Goal: Feedback & Contribution: Contribute content

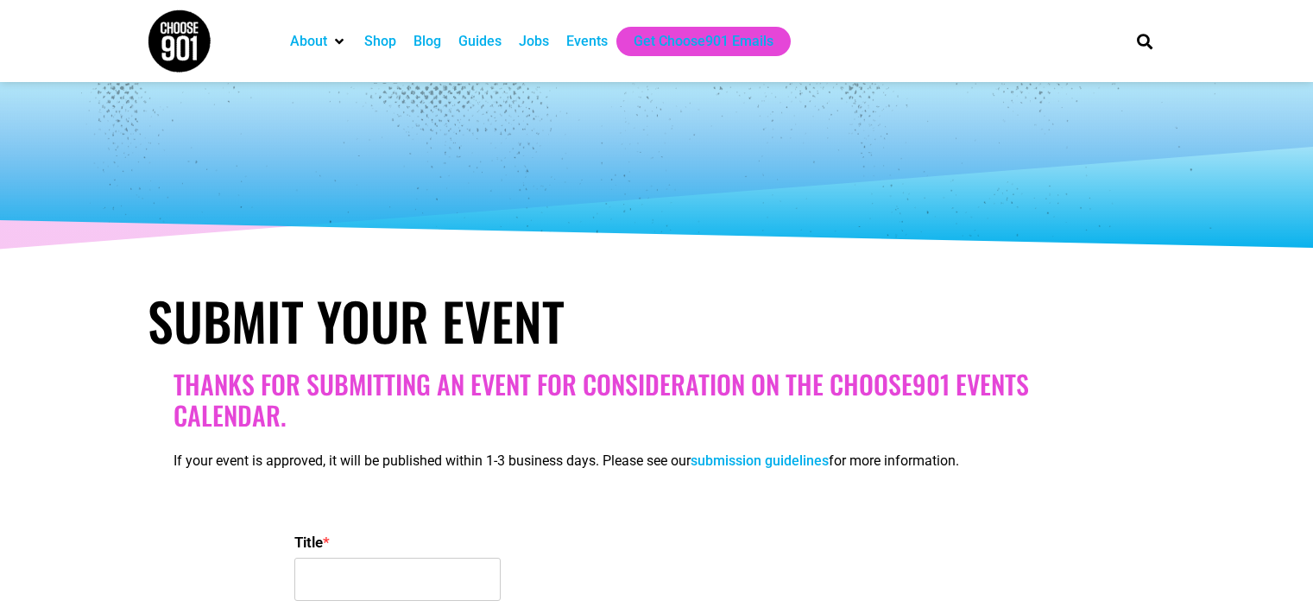
select select
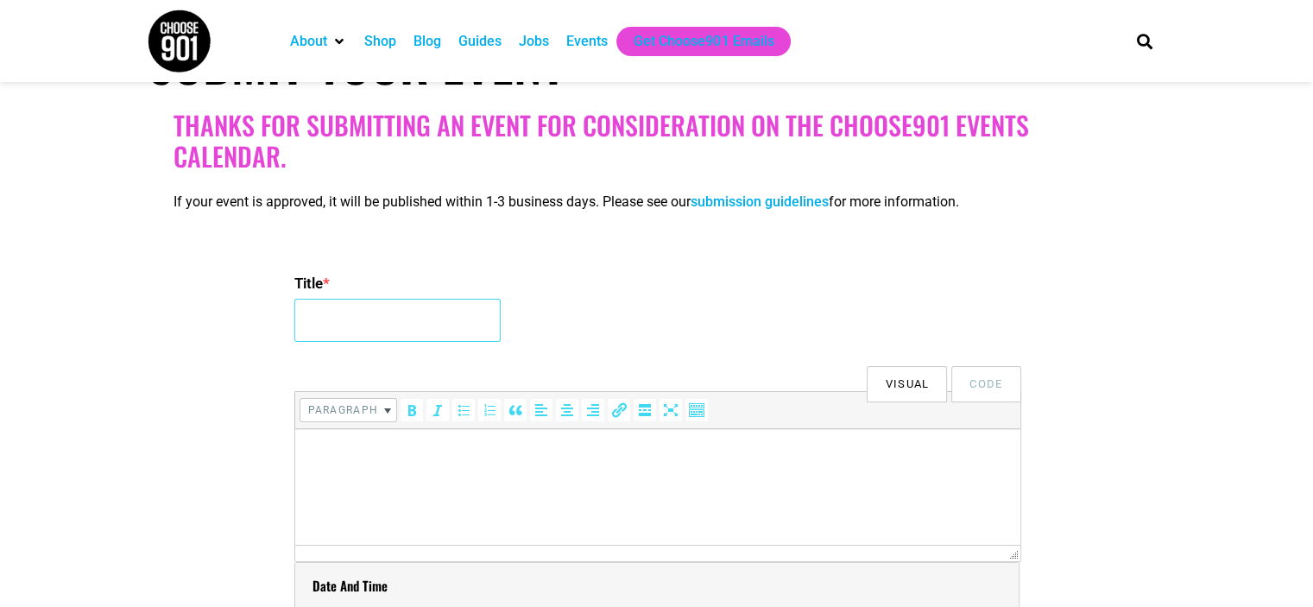
click at [421, 312] on input "Title *" at bounding box center [397, 320] width 206 height 43
paste input "Happy Hour at The [GEOGRAPHIC_DATA]"
type input "Happy Hour at The [GEOGRAPHIC_DATA]"
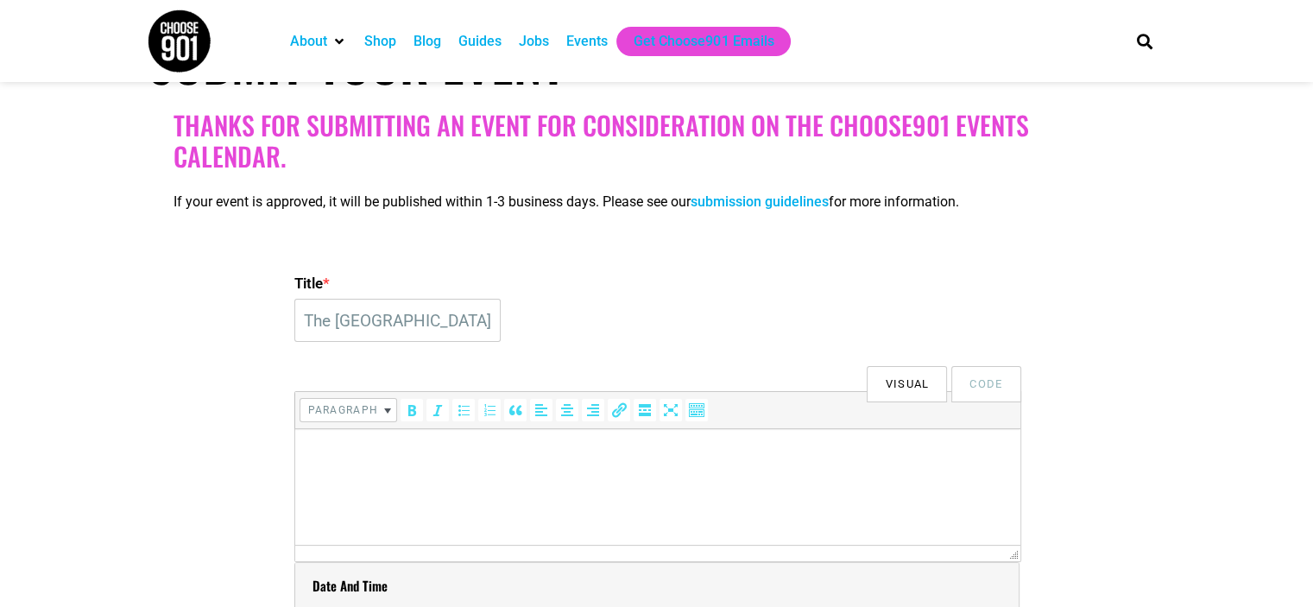
scroll to position [0, 0]
click at [431, 449] on p at bounding box center [657, 453] width 708 height 21
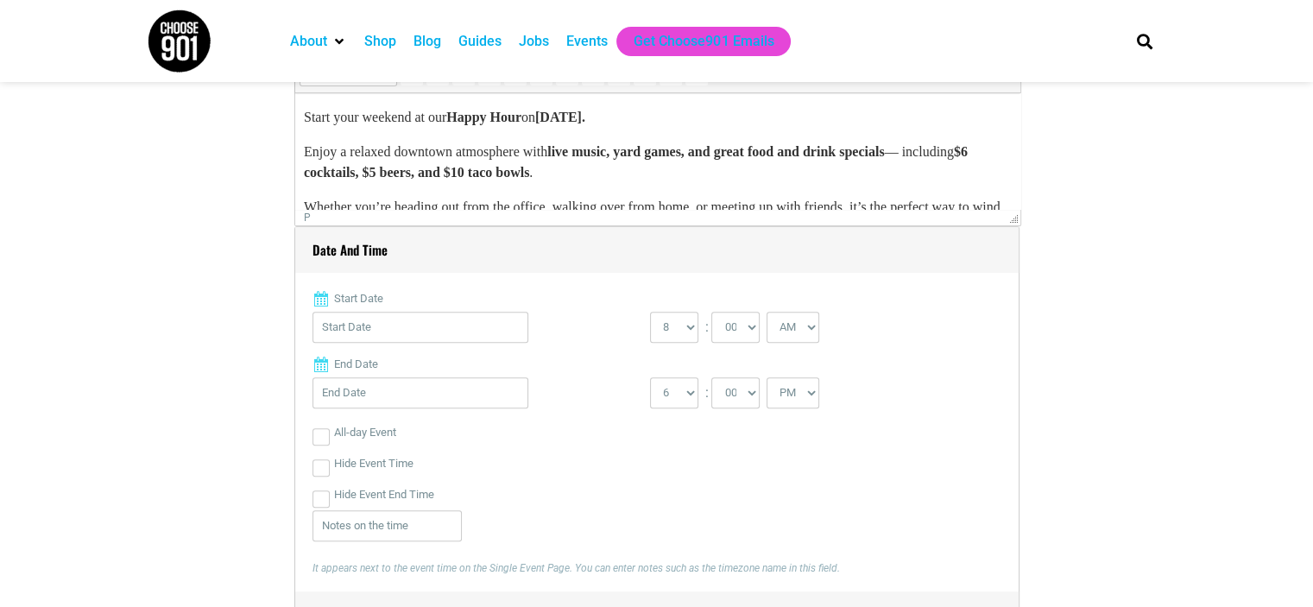
scroll to position [604, 0]
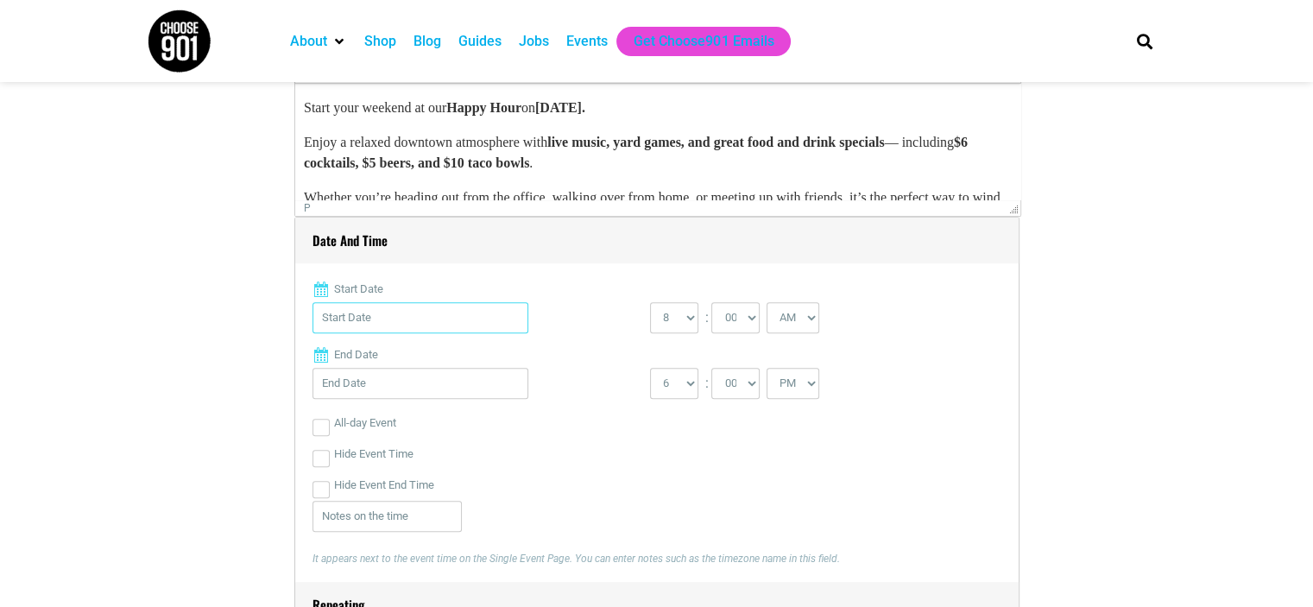
click at [363, 320] on input "Start Date" at bounding box center [421, 317] width 216 height 31
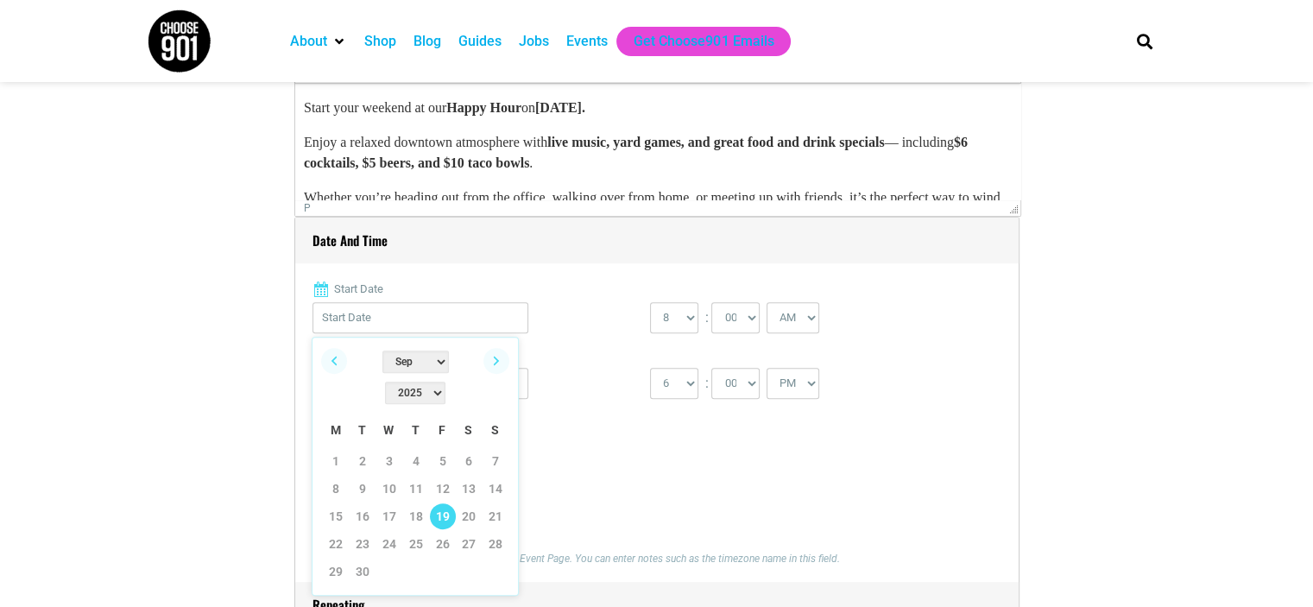
click at [451, 503] on link "19" at bounding box center [443, 516] width 26 height 26
type input "[DATE]"
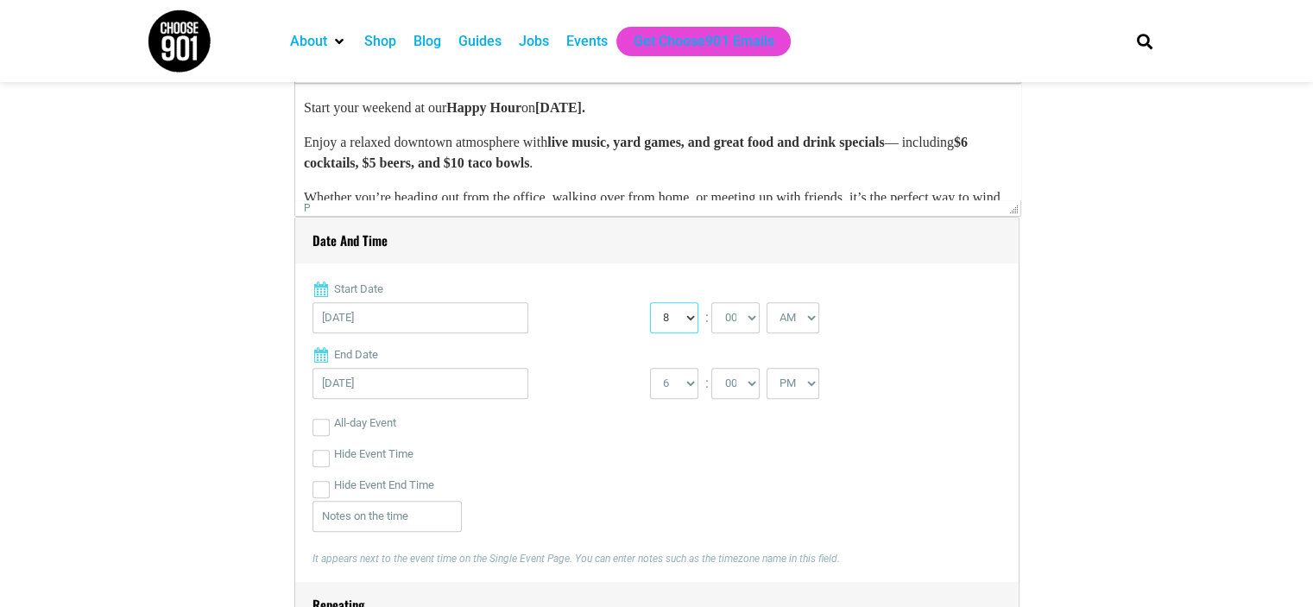
click at [655, 317] on select "0 1 2 3 4 5 6 7 8 9 10 11 12" at bounding box center [674, 317] width 48 height 31
select select "4"
click at [650, 302] on select "0 1 2 3 4 5 6 7 8 9 10 11 12" at bounding box center [674, 317] width 48 height 31
click at [805, 294] on label "Start Date" at bounding box center [657, 289] width 689 height 17
click at [528, 302] on input "[DATE]" at bounding box center [421, 317] width 216 height 31
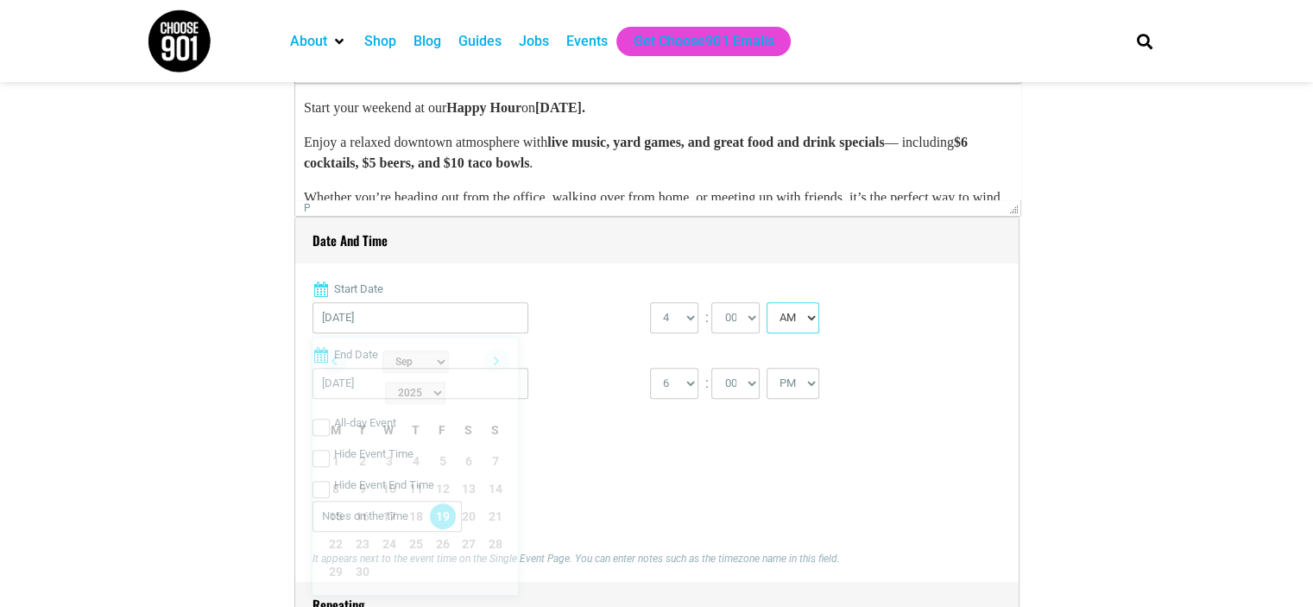
click at [805, 311] on select "AM PM" at bounding box center [793, 317] width 53 height 31
select select "PM"
click at [767, 302] on select "AM PM" at bounding box center [793, 317] width 53 height 31
click at [459, 383] on input "[DATE]" at bounding box center [421, 383] width 216 height 31
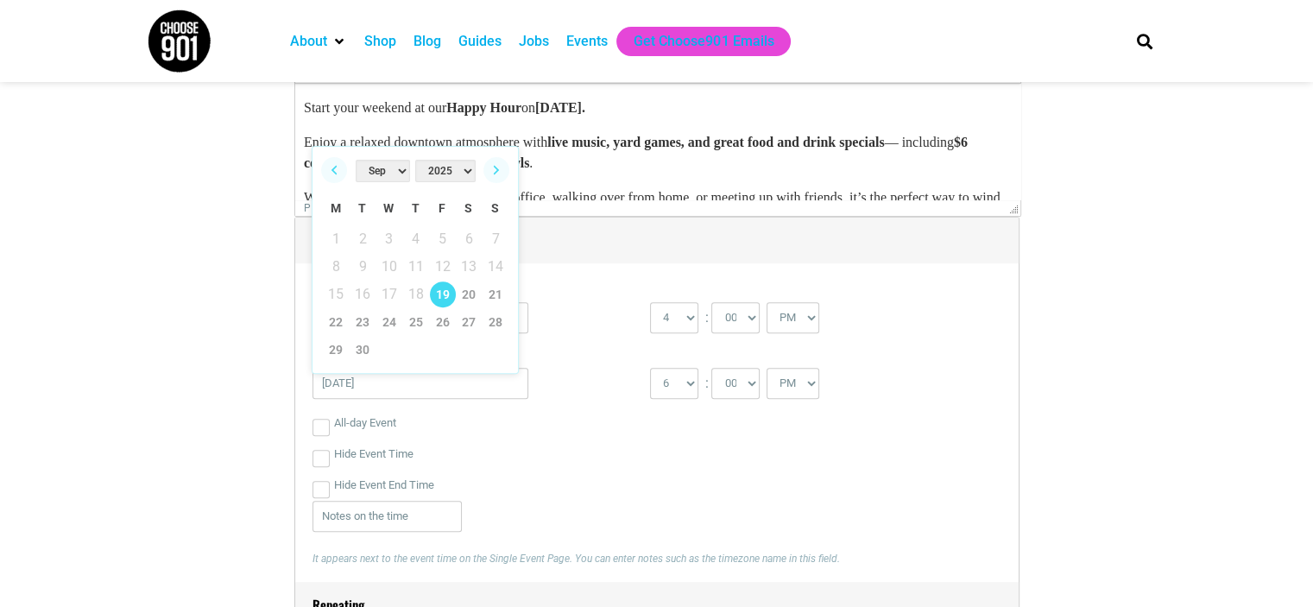
click at [674, 441] on div "Hide Event Time" at bounding box center [657, 454] width 689 height 31
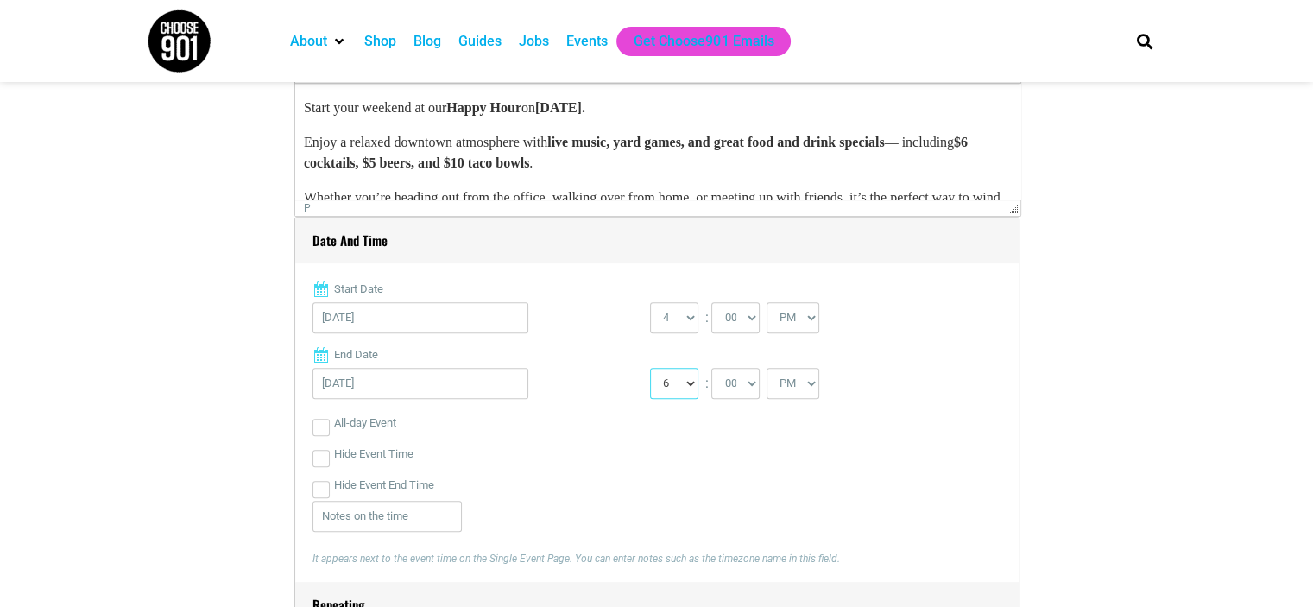
click at [672, 370] on select "1 2 3 4 5 6 7 8 9 10 11 12" at bounding box center [674, 383] width 48 height 31
click at [770, 352] on label "End Date" at bounding box center [657, 354] width 689 height 17
click at [528, 368] on input "[DATE]" at bounding box center [421, 383] width 216 height 31
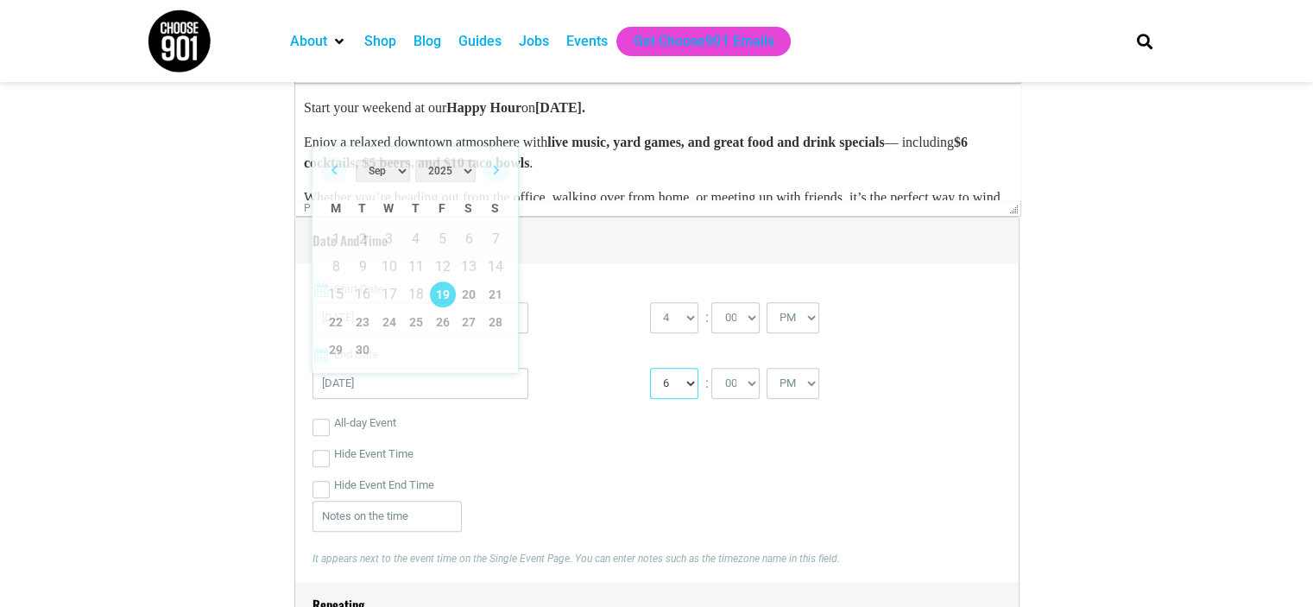
click at [680, 389] on select "1 2 3 4 5 6 7 8 9 10 11 12" at bounding box center [674, 383] width 48 height 31
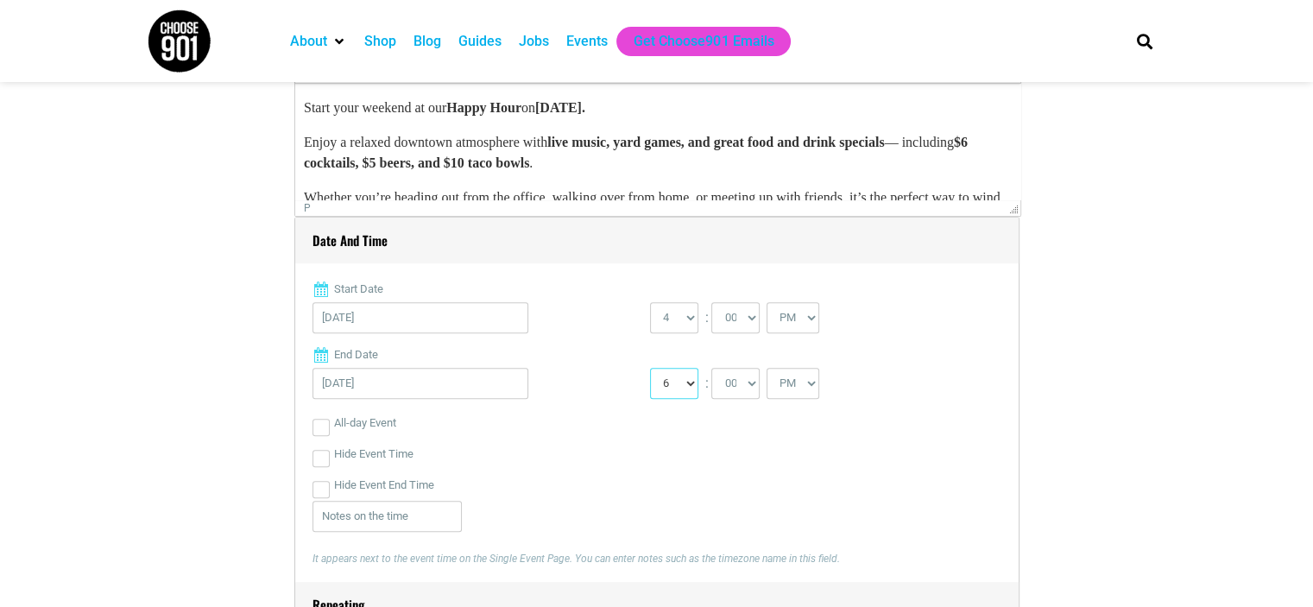
select select "7"
click at [650, 368] on select "1 2 3 4 5 6 7 8 9 10 11 12" at bounding box center [674, 383] width 48 height 31
click at [803, 443] on div "Hide Event Time" at bounding box center [657, 454] width 689 height 31
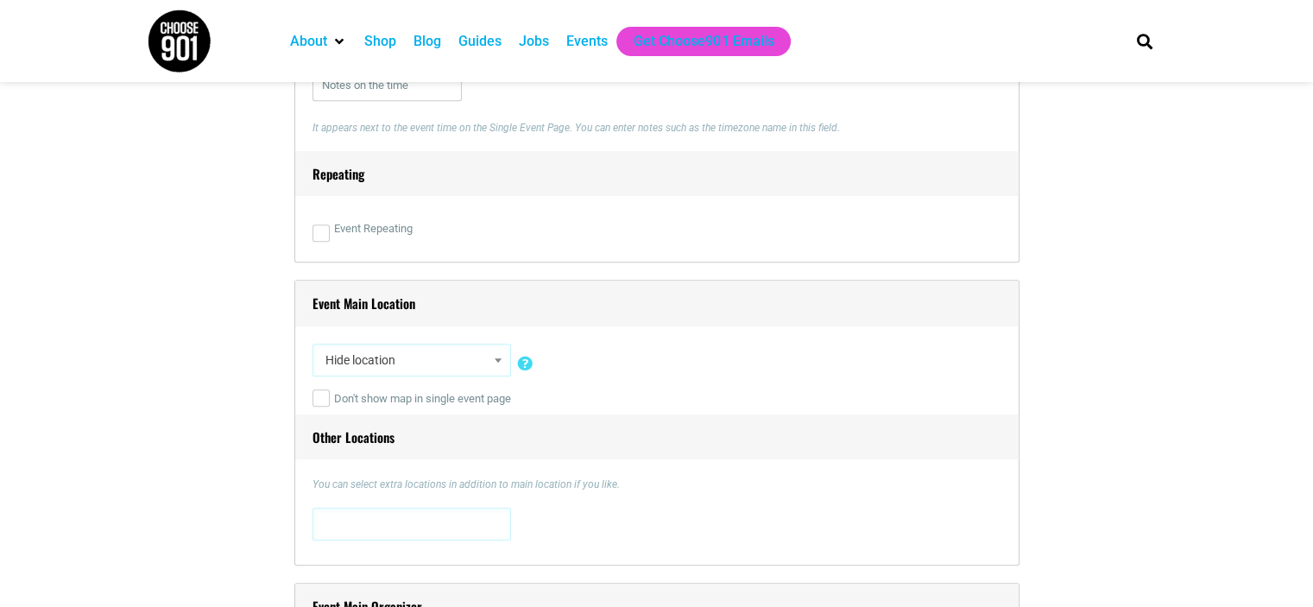
scroll to position [1036, 0]
click at [352, 362] on span "Hide location" at bounding box center [412, 359] width 187 height 31
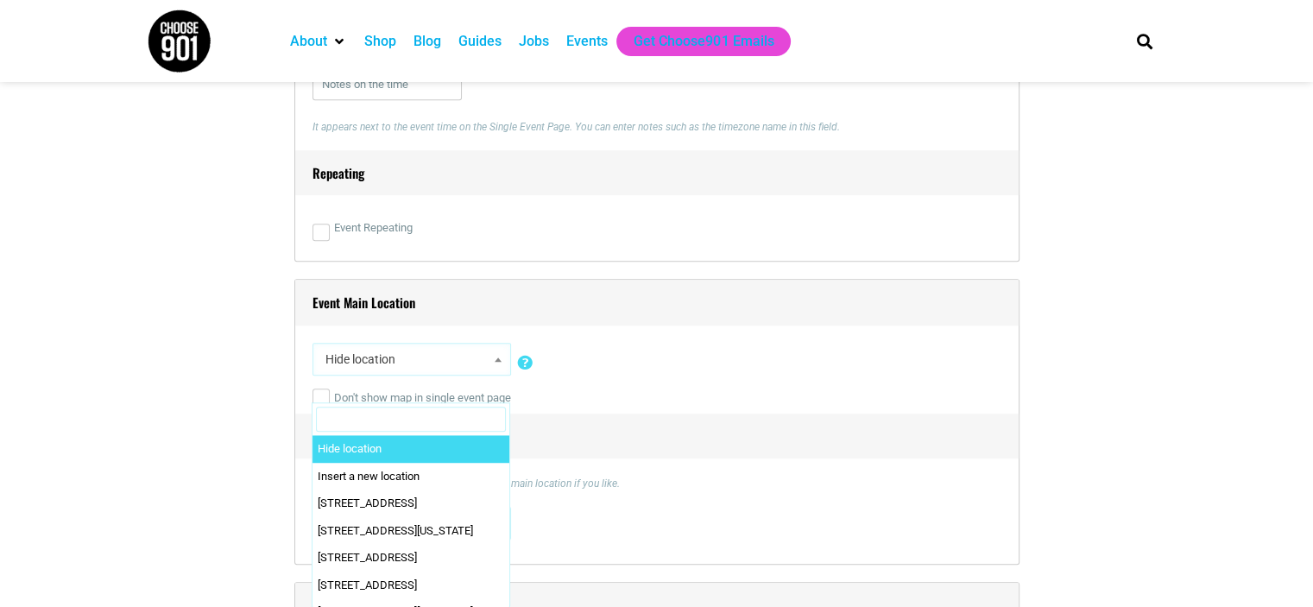
click at [367, 370] on span "Hide location" at bounding box center [412, 359] width 187 height 31
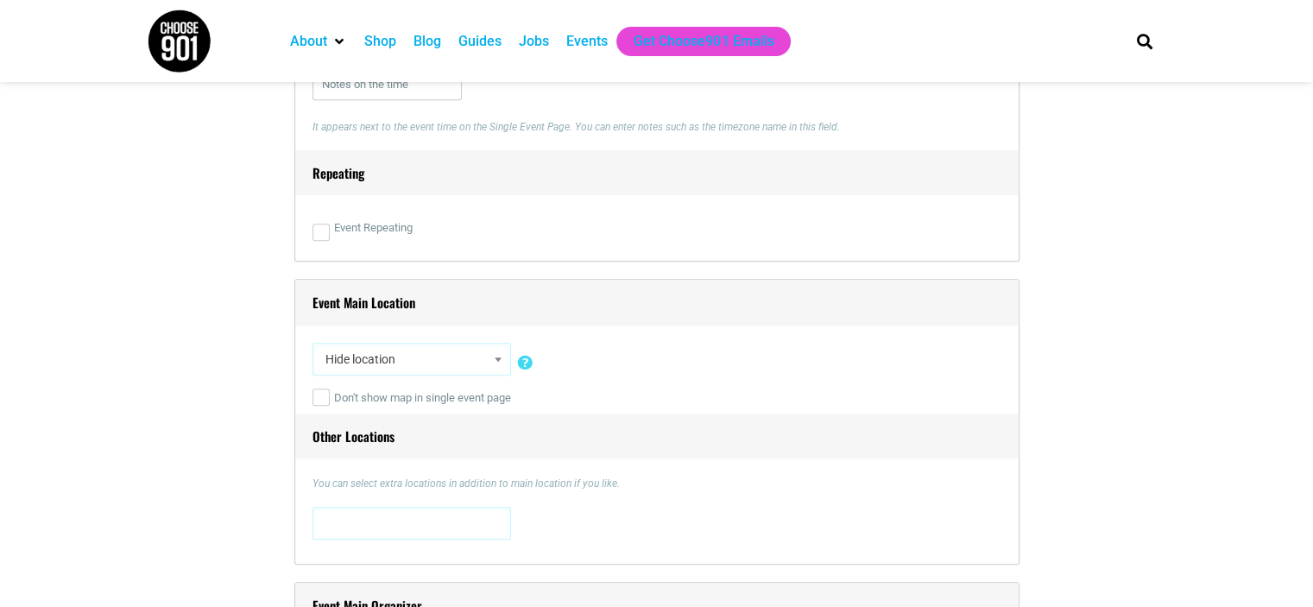
click at [367, 370] on span "Hide location" at bounding box center [412, 359] width 187 height 31
type input "renas"
select select "1619"
click at [466, 366] on span "[GEOGRAPHIC_DATA]" at bounding box center [412, 359] width 187 height 31
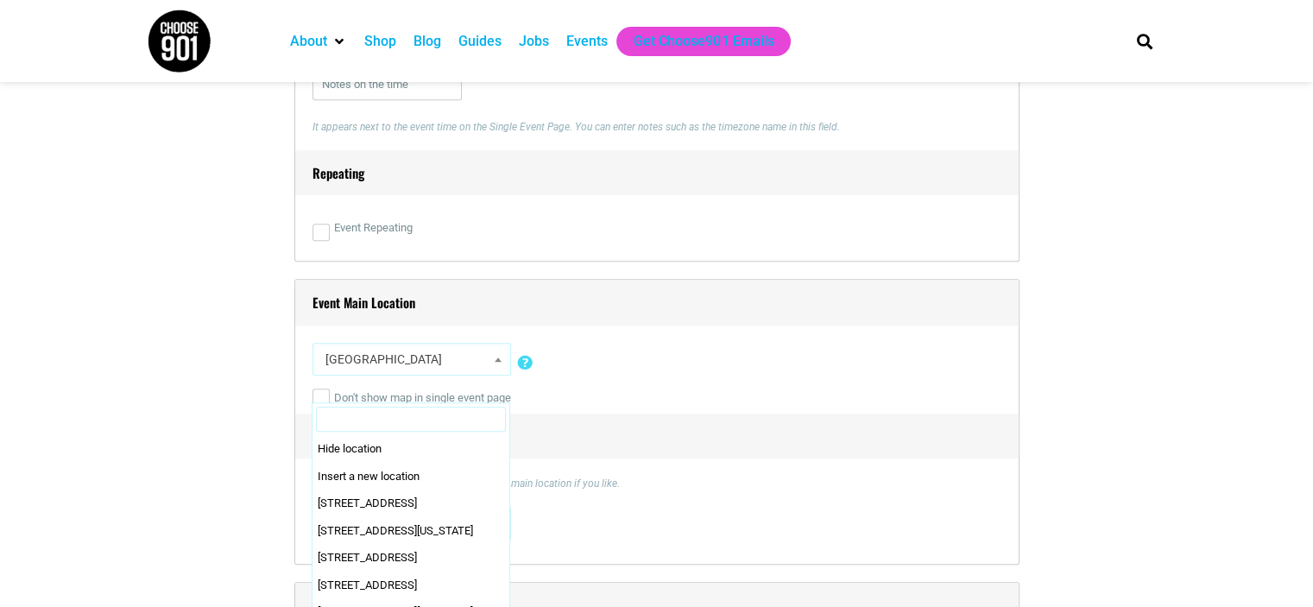
scroll to position [51895, 0]
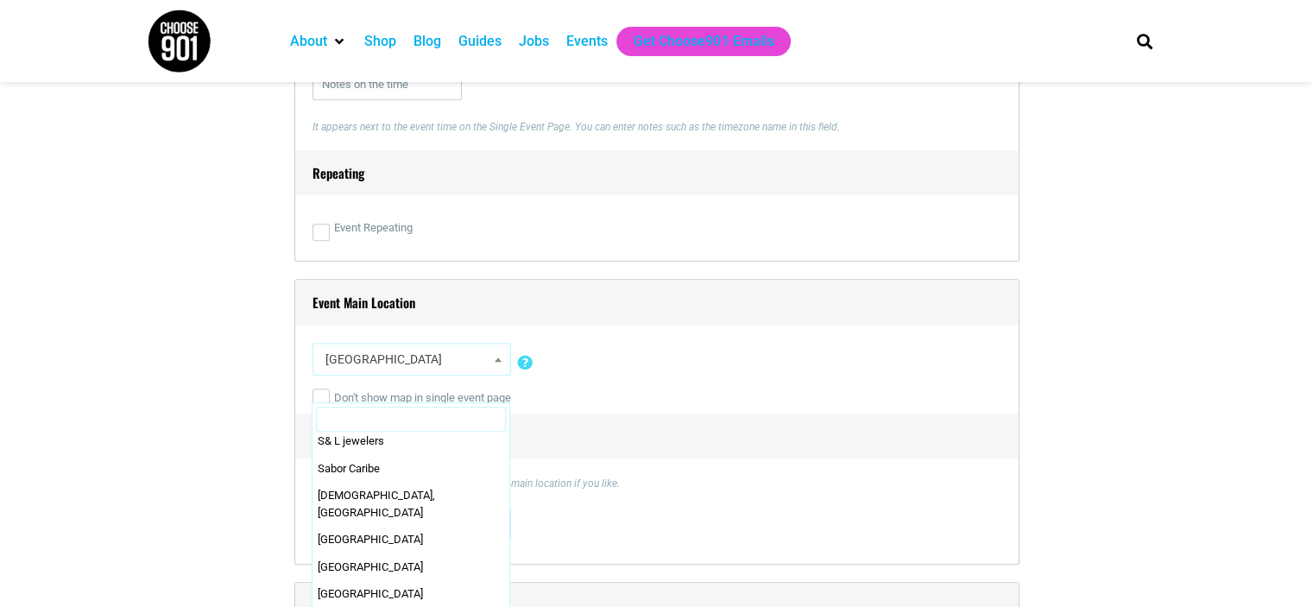
click at [667, 389] on div "Don't show map in single event page" at bounding box center [657, 398] width 689 height 31
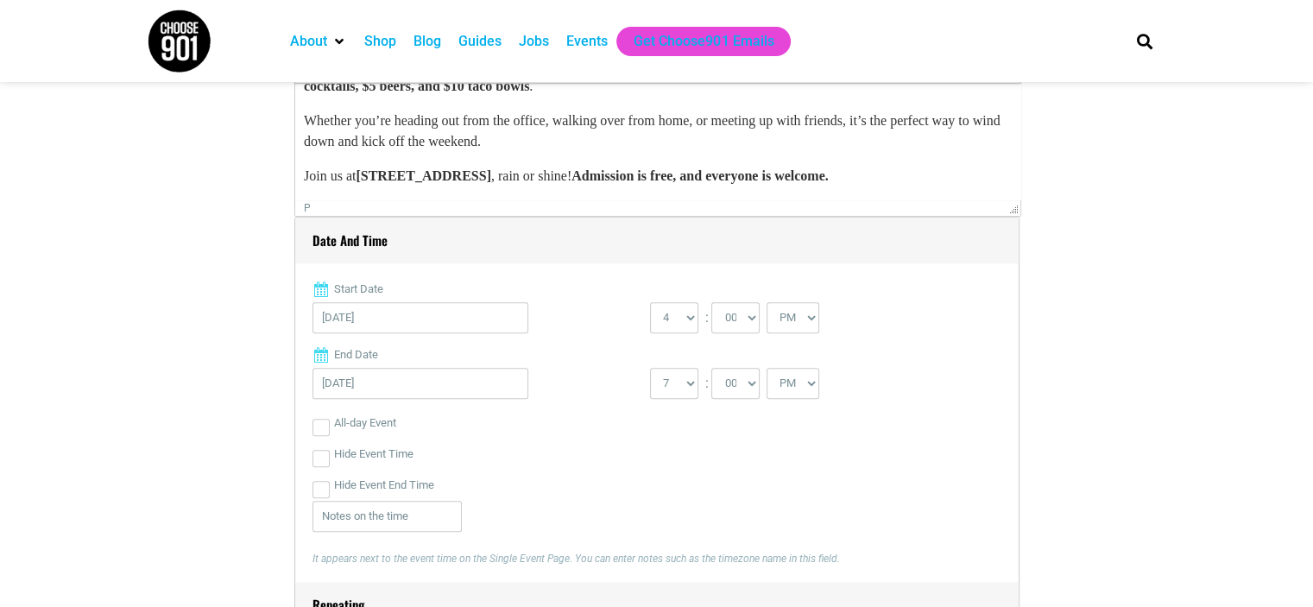
scroll to position [863, 0]
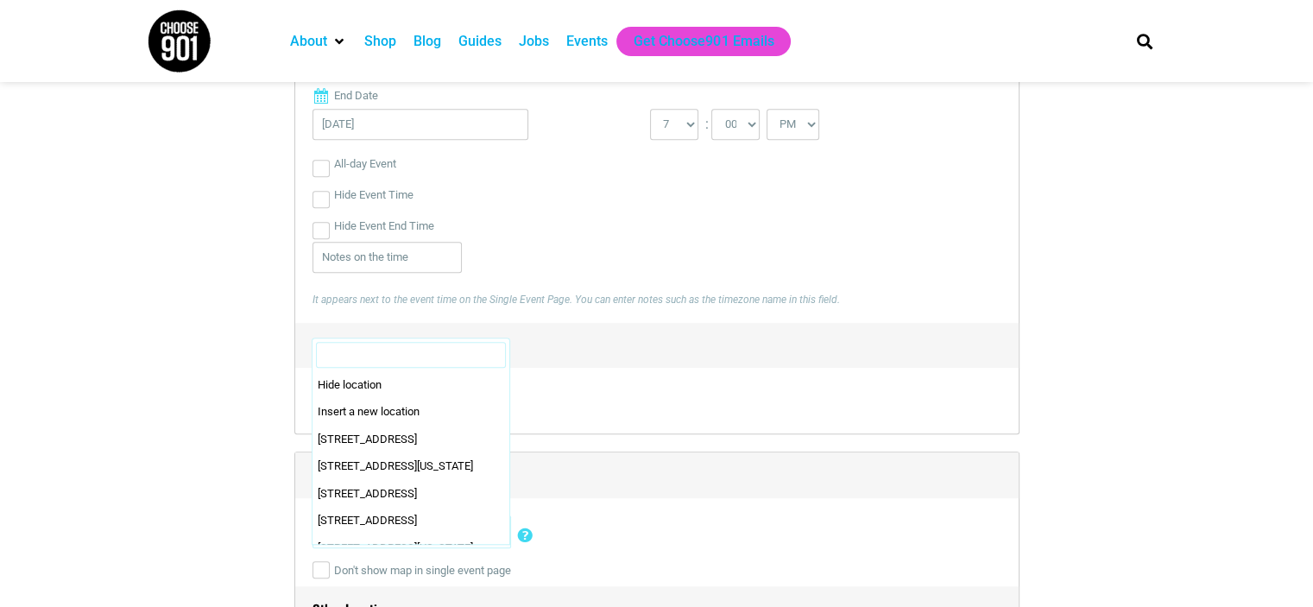
scroll to position [51921, 0]
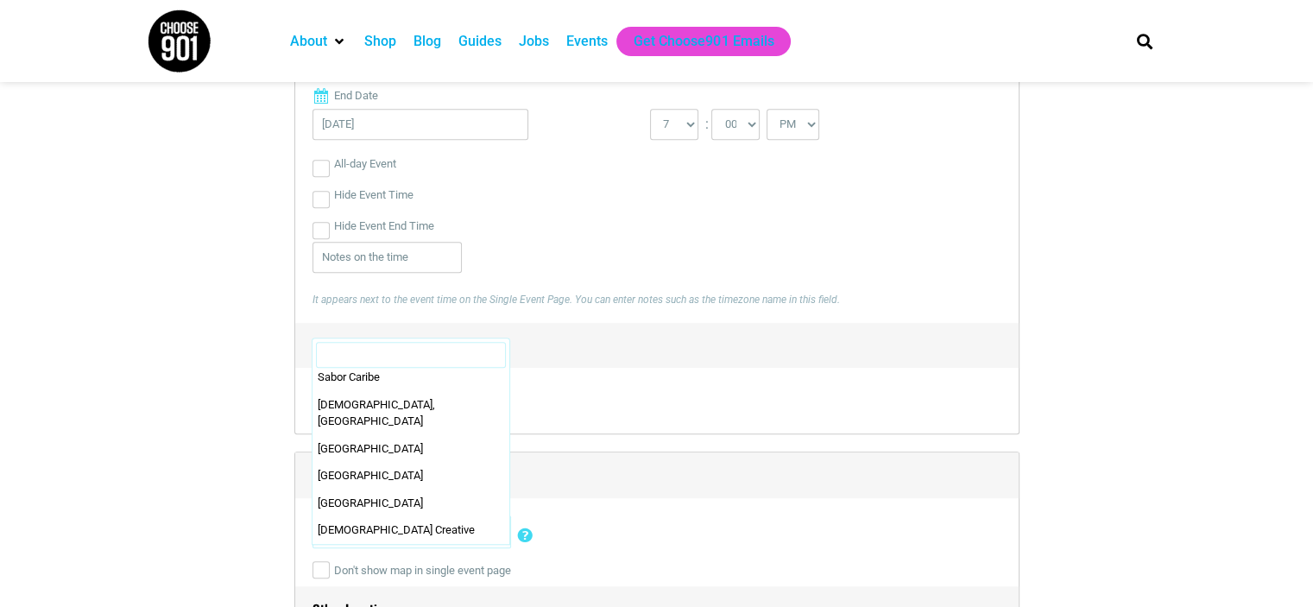
click at [678, 407] on div "Event Repeating" at bounding box center [657, 400] width 689 height 31
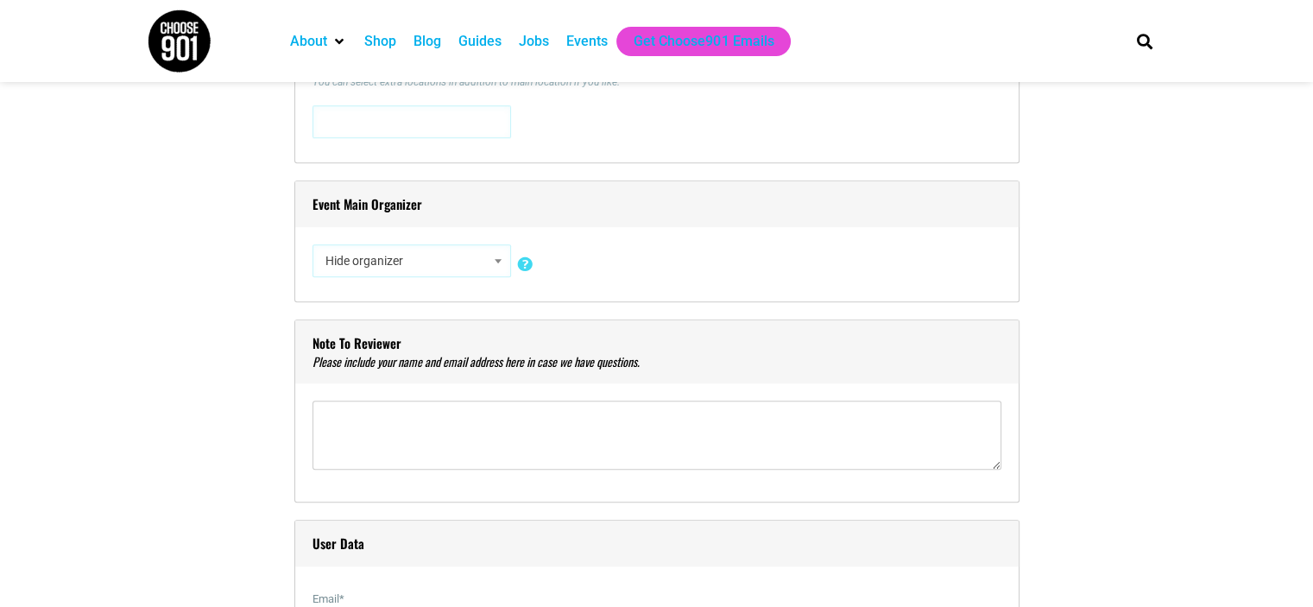
scroll to position [1468, 0]
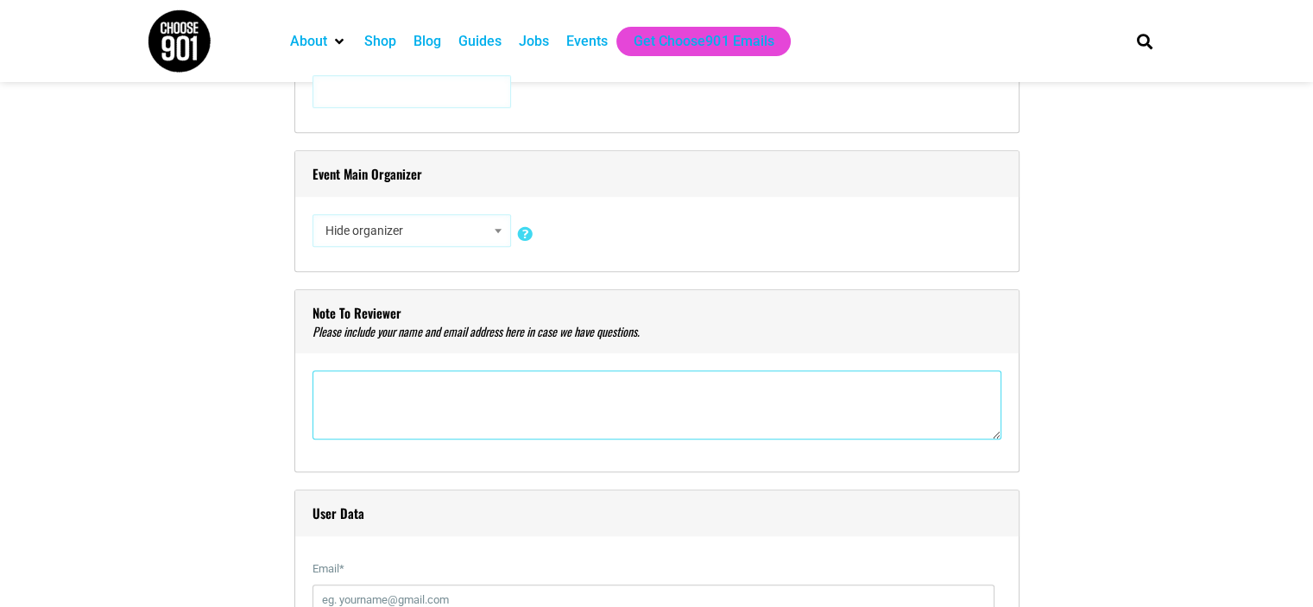
click at [558, 411] on textarea"] at bounding box center [657, 404] width 689 height 69
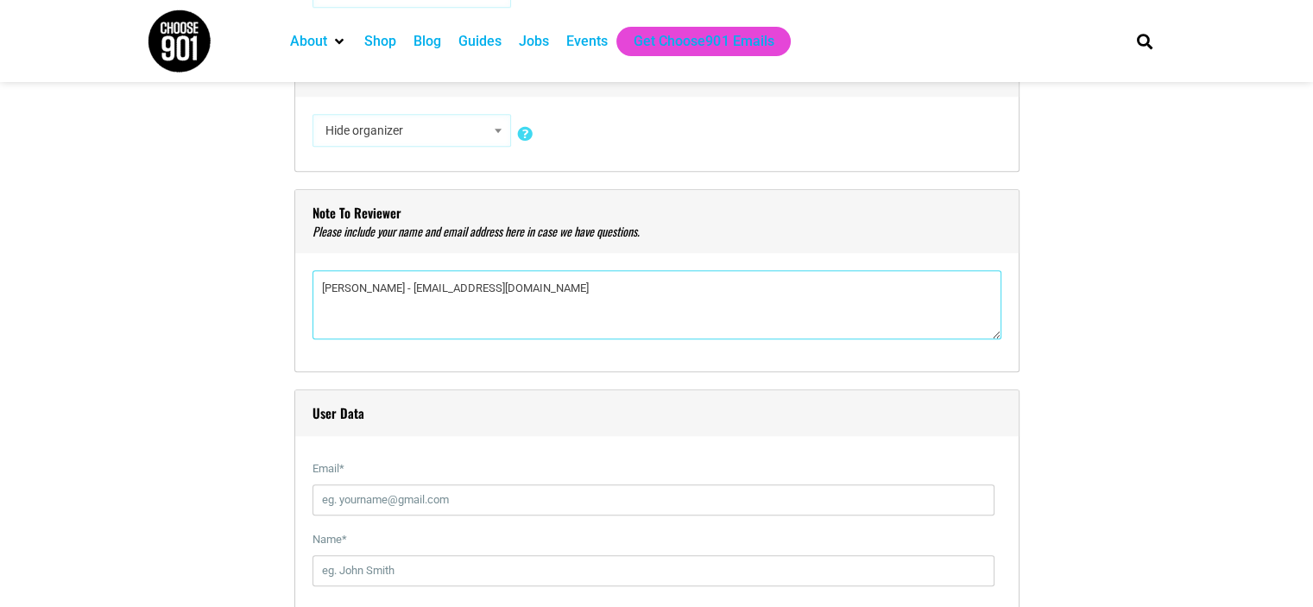
scroll to position [1727, 0]
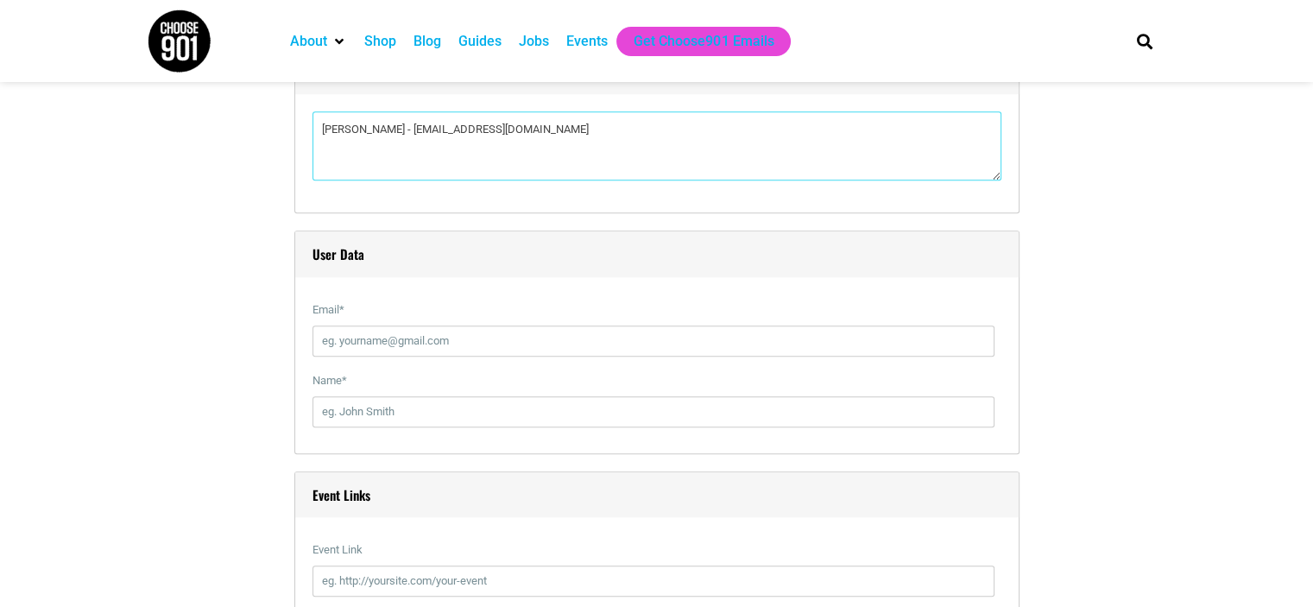
type textarea"] "[PERSON_NAME] - [EMAIL_ADDRESS][DOMAIN_NAME]"
click at [515, 336] on input "Email *" at bounding box center [654, 341] width 682 height 31
type input "[EMAIL_ADDRESS][DOMAIN_NAME]"
click at [465, 414] on input "Name *" at bounding box center [654, 411] width 682 height 31
type input "[PERSON_NAME]"
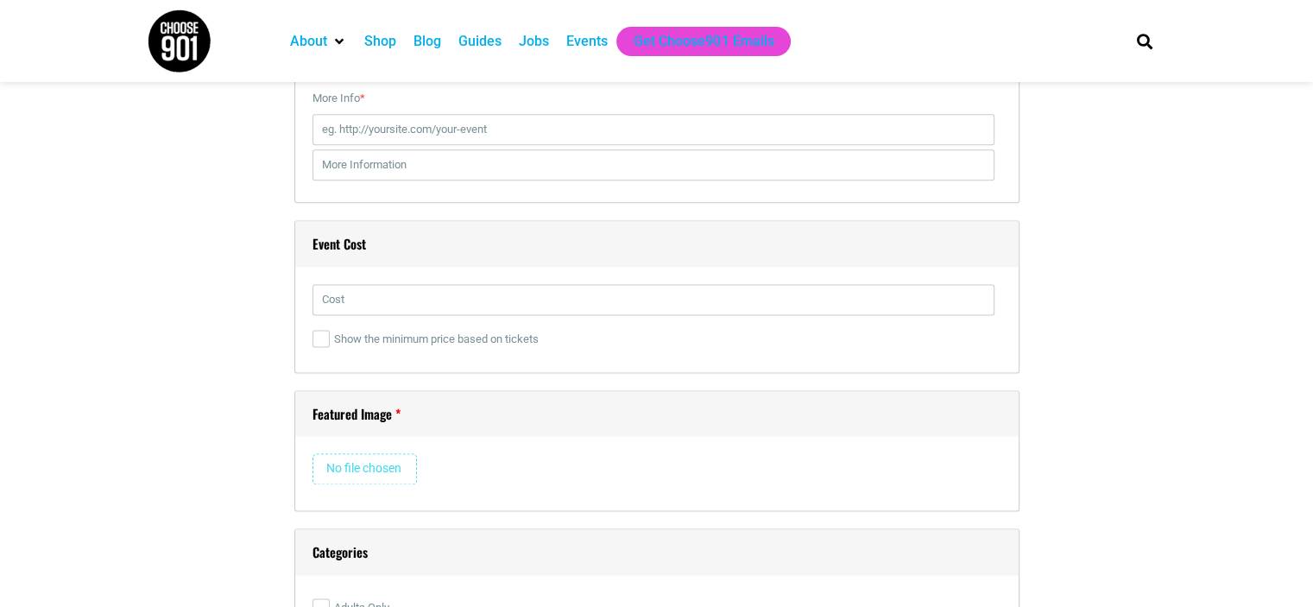
scroll to position [2418, 0]
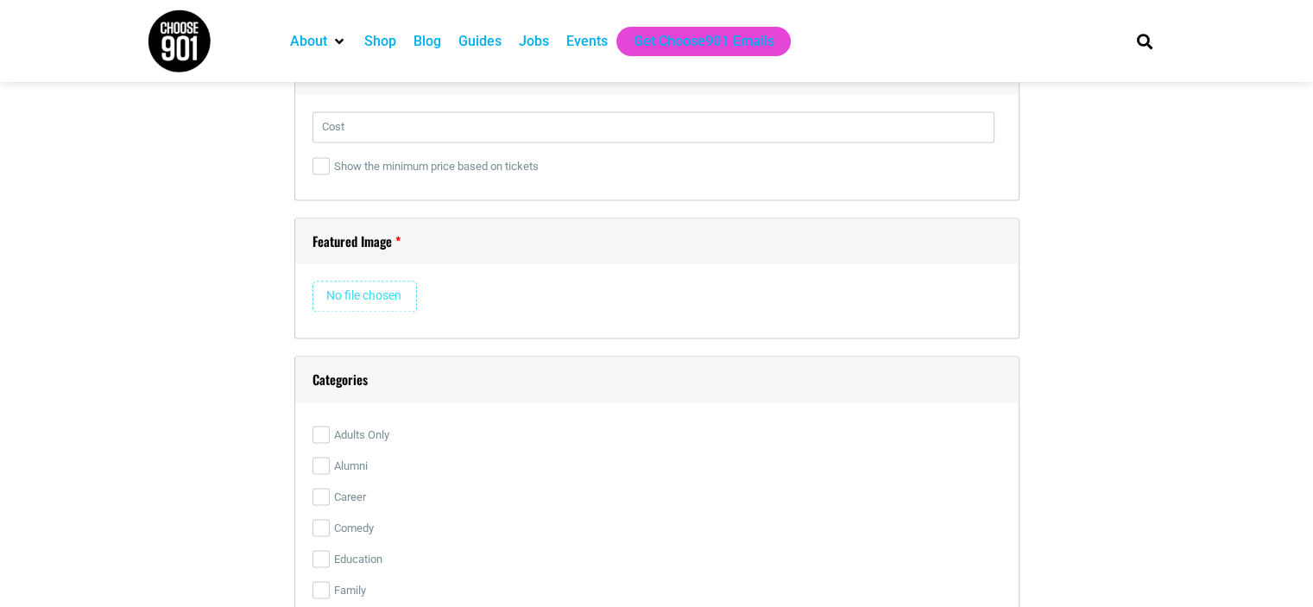
click at [335, 295] on input "file" at bounding box center [365, 296] width 104 height 31
type input "C:\fakepath\Happy Hour Event Page.png"
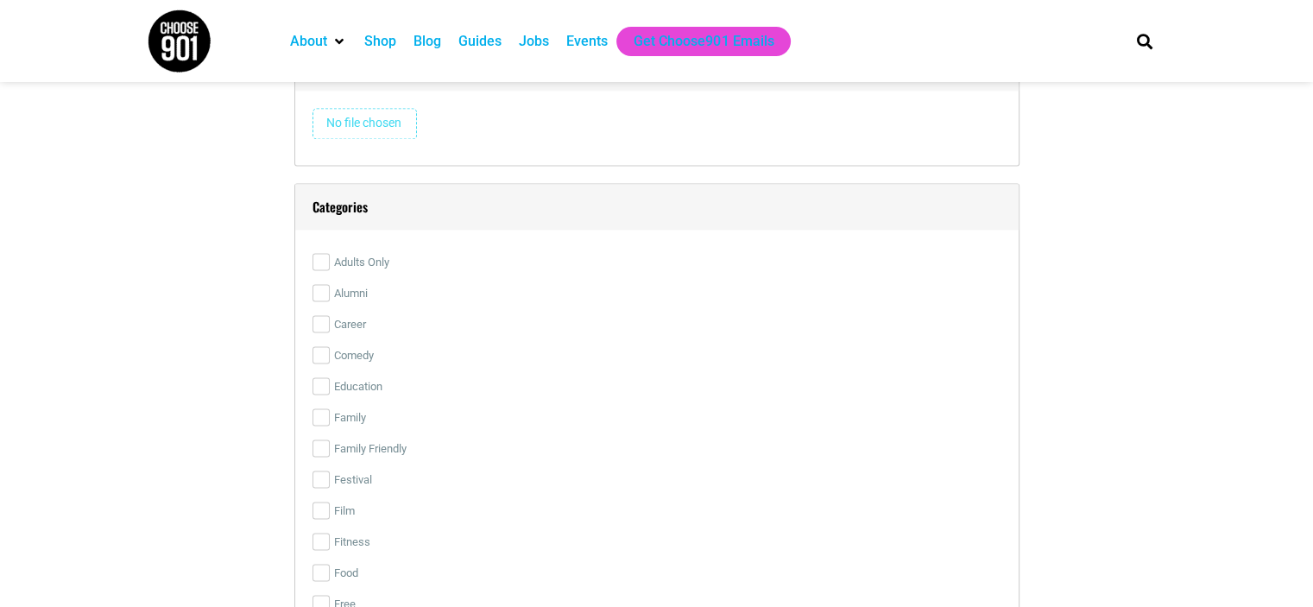
scroll to position [2159, 0]
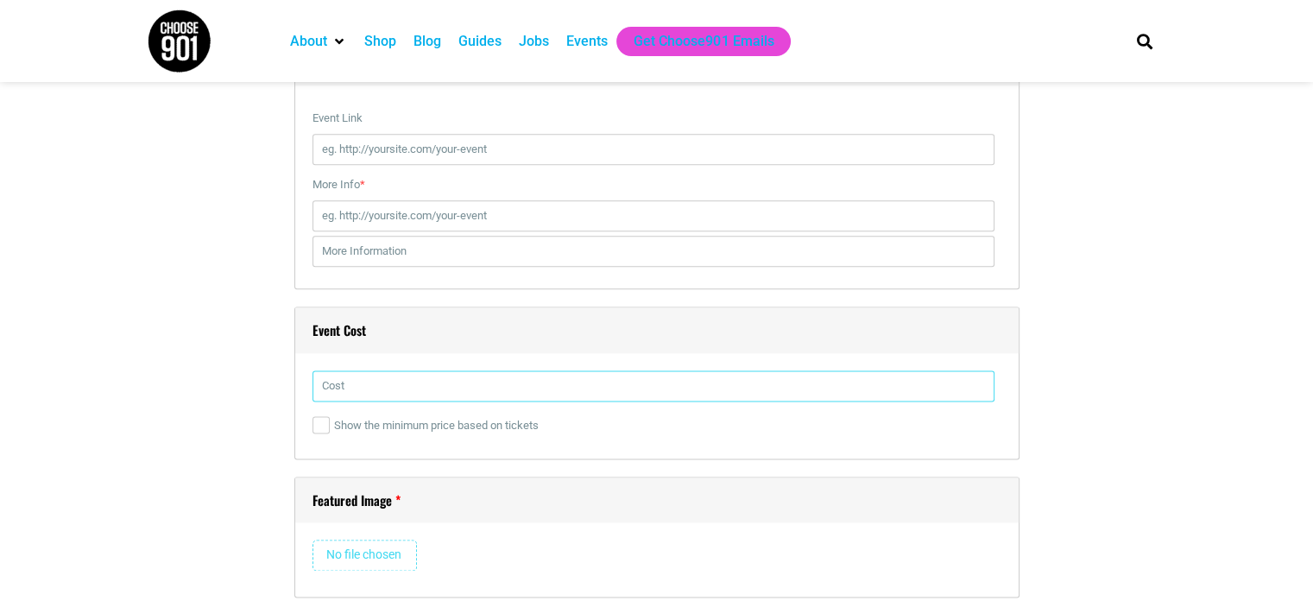
click at [393, 379] on input "text" at bounding box center [654, 385] width 682 height 31
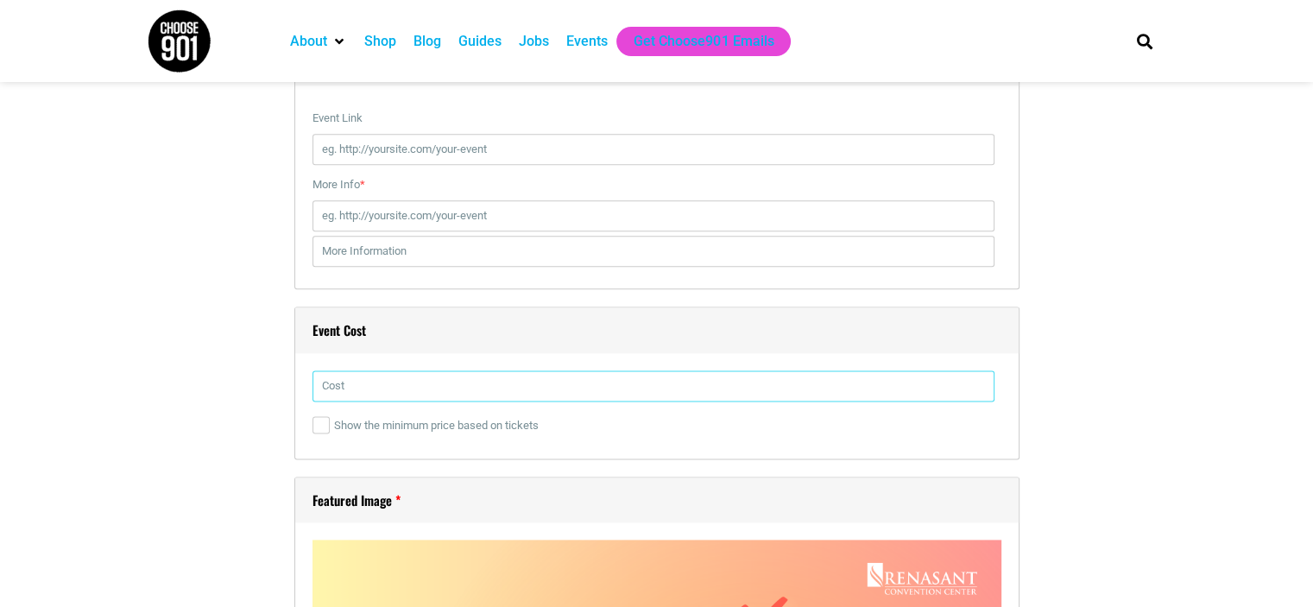
type input "Free"
click at [128, 328] on section "Title * Happy Hour at The [GEOGRAPHIC_DATA] Visual Code b i link b-quote del in…" at bounding box center [656, 218] width 1313 height 3787
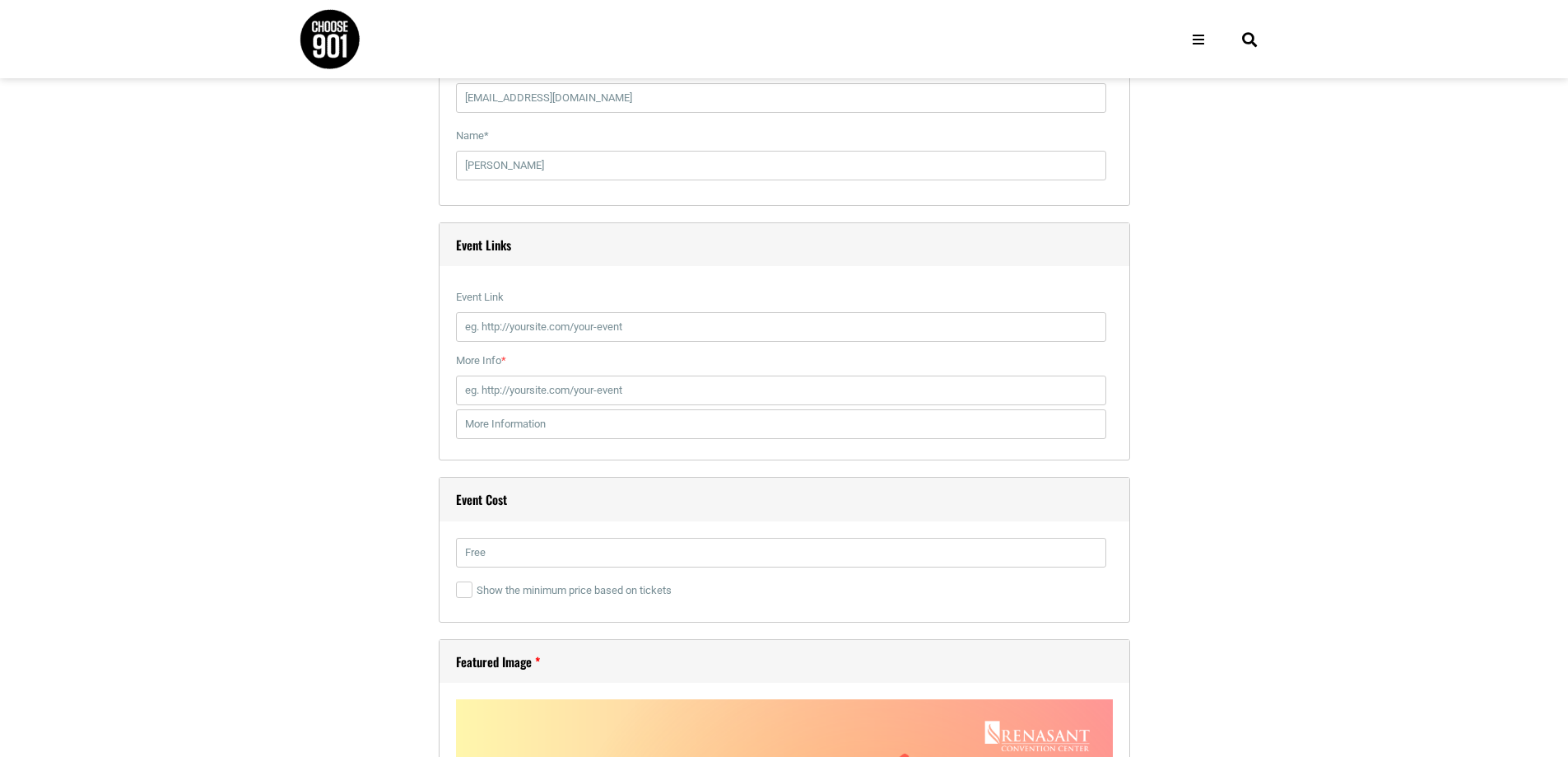
scroll to position [74, 0]
click at [693, 317] on input "Event Link" at bounding box center [781, 326] width 650 height 30
paste input "[URL][DOMAIN_NAME]"
click at [319, 387] on div "Title * Happy Hour at The [GEOGRAPHIC_DATA] Visual Code b i link b-quote del in…" at bounding box center [784, 393] width 971 height 3594
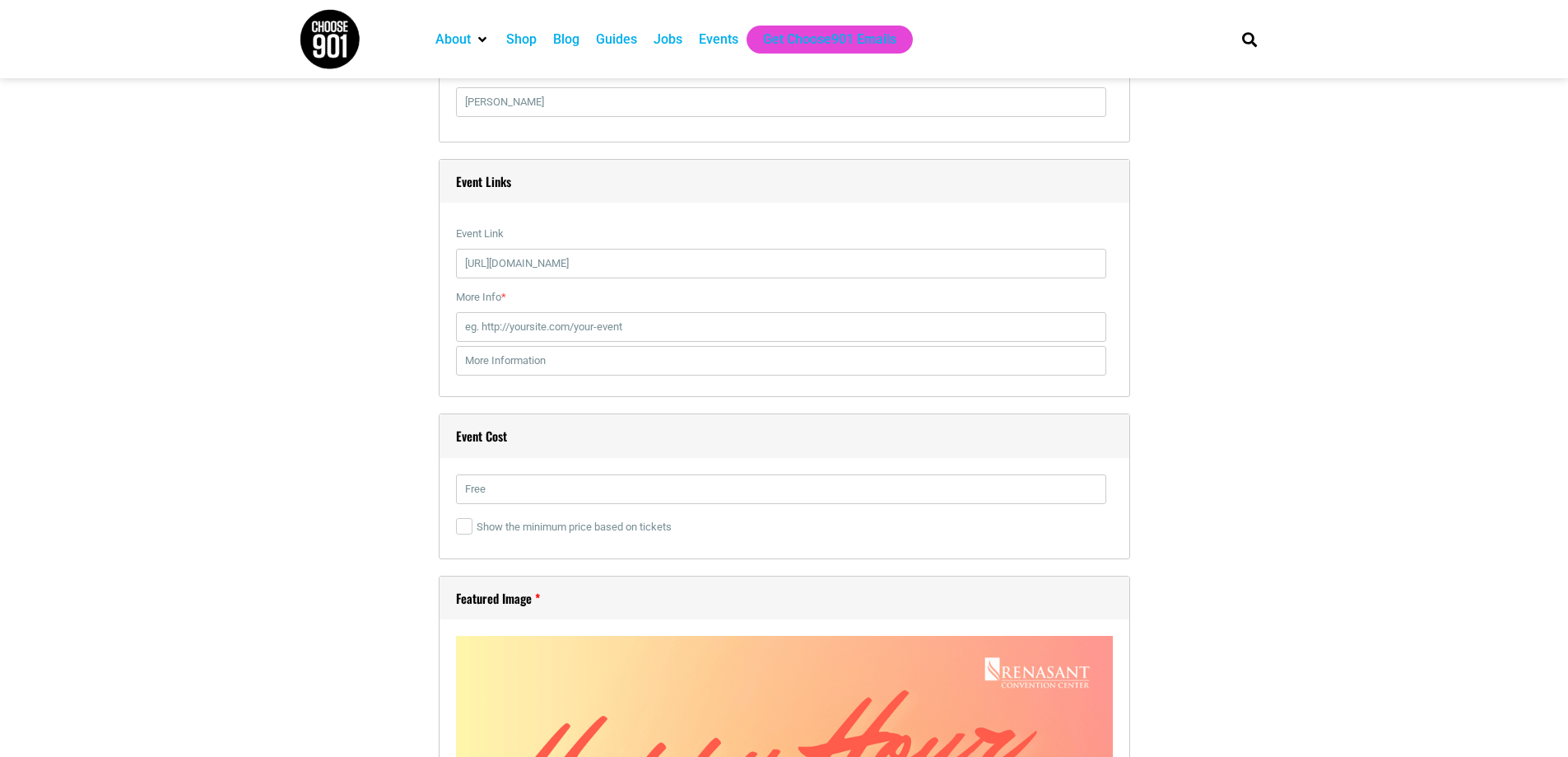
scroll to position [1956, 0]
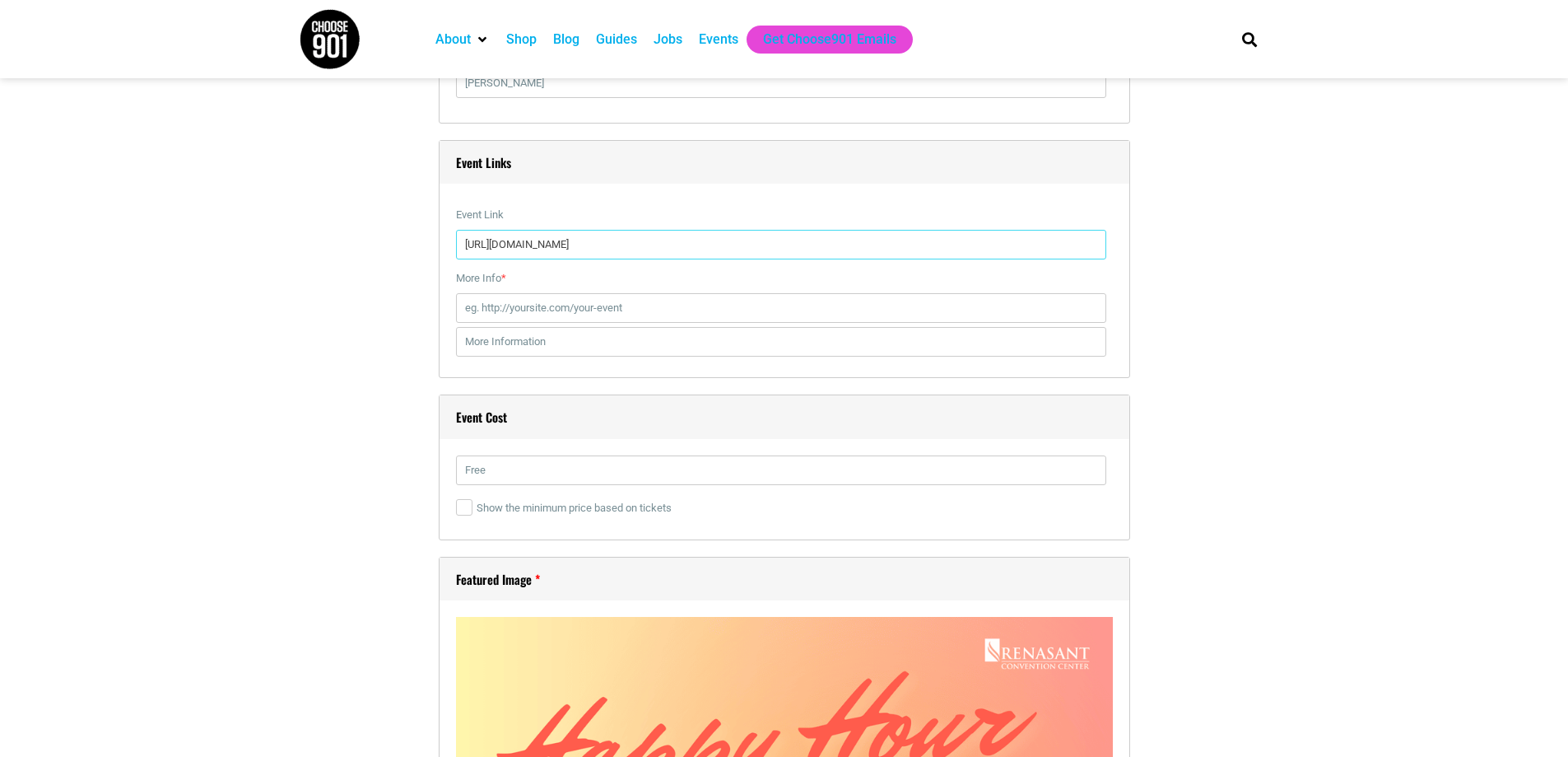
click at [558, 243] on input "[URL][DOMAIN_NAME]" at bounding box center [781, 244] width 650 height 30
paste input "[DOMAIN_NAME][URL]"
type input "[URL][DOMAIN_NAME]"
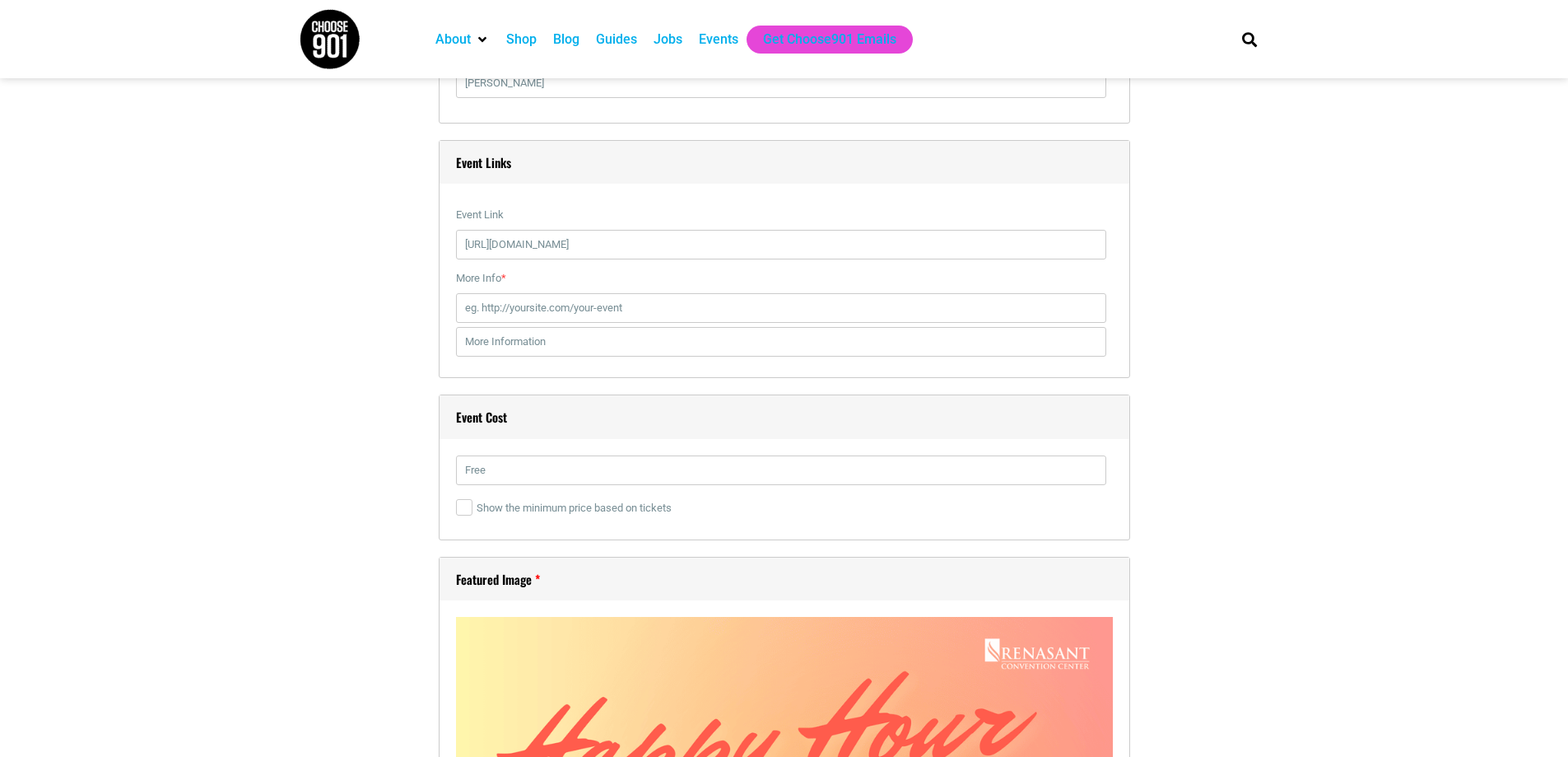
click at [322, 286] on div "Title * Happy Hour at The [GEOGRAPHIC_DATA] Visual Code b i link b-quote del in…" at bounding box center [784, 311] width 971 height 3594
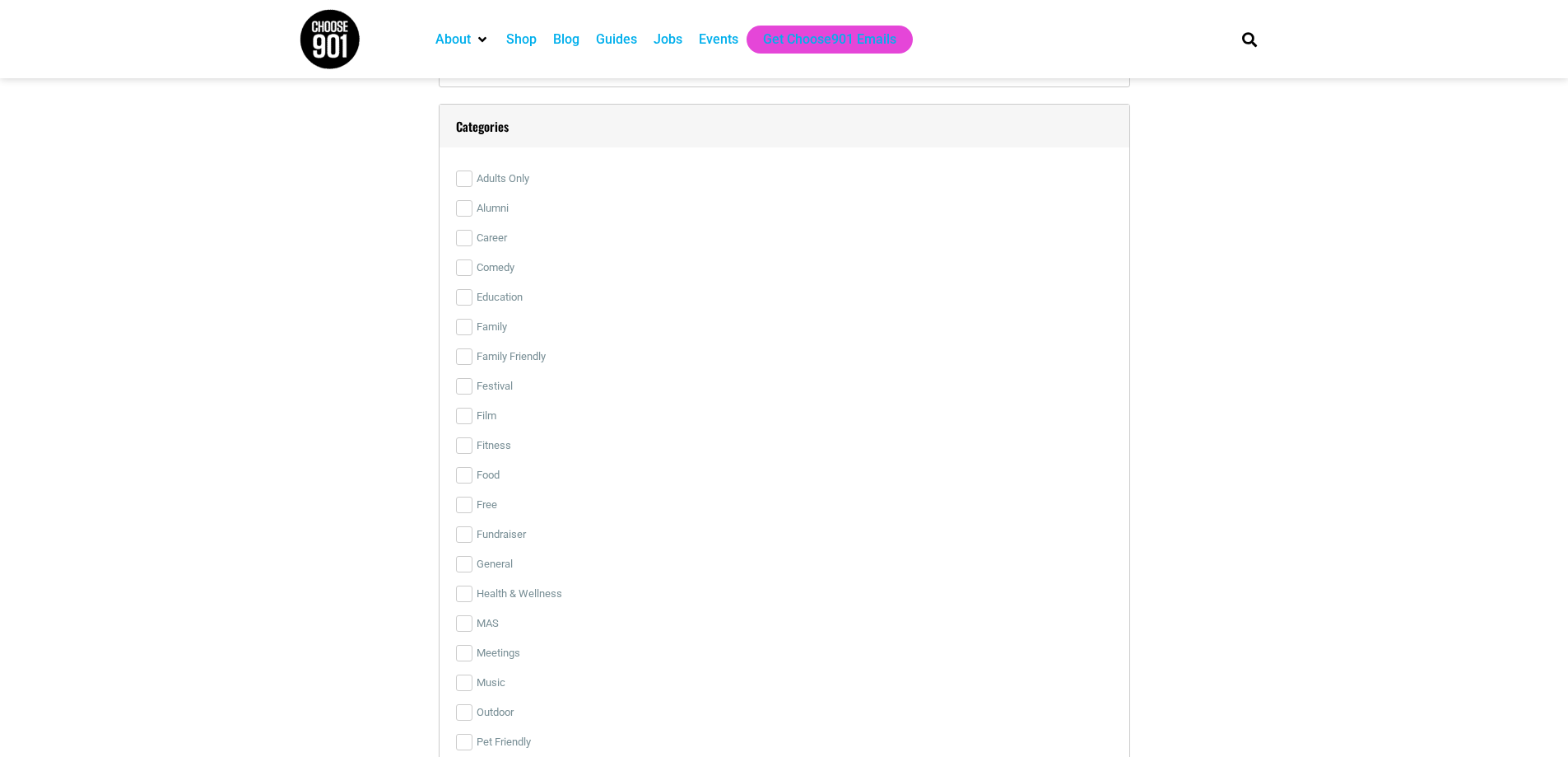
scroll to position [3109, 0]
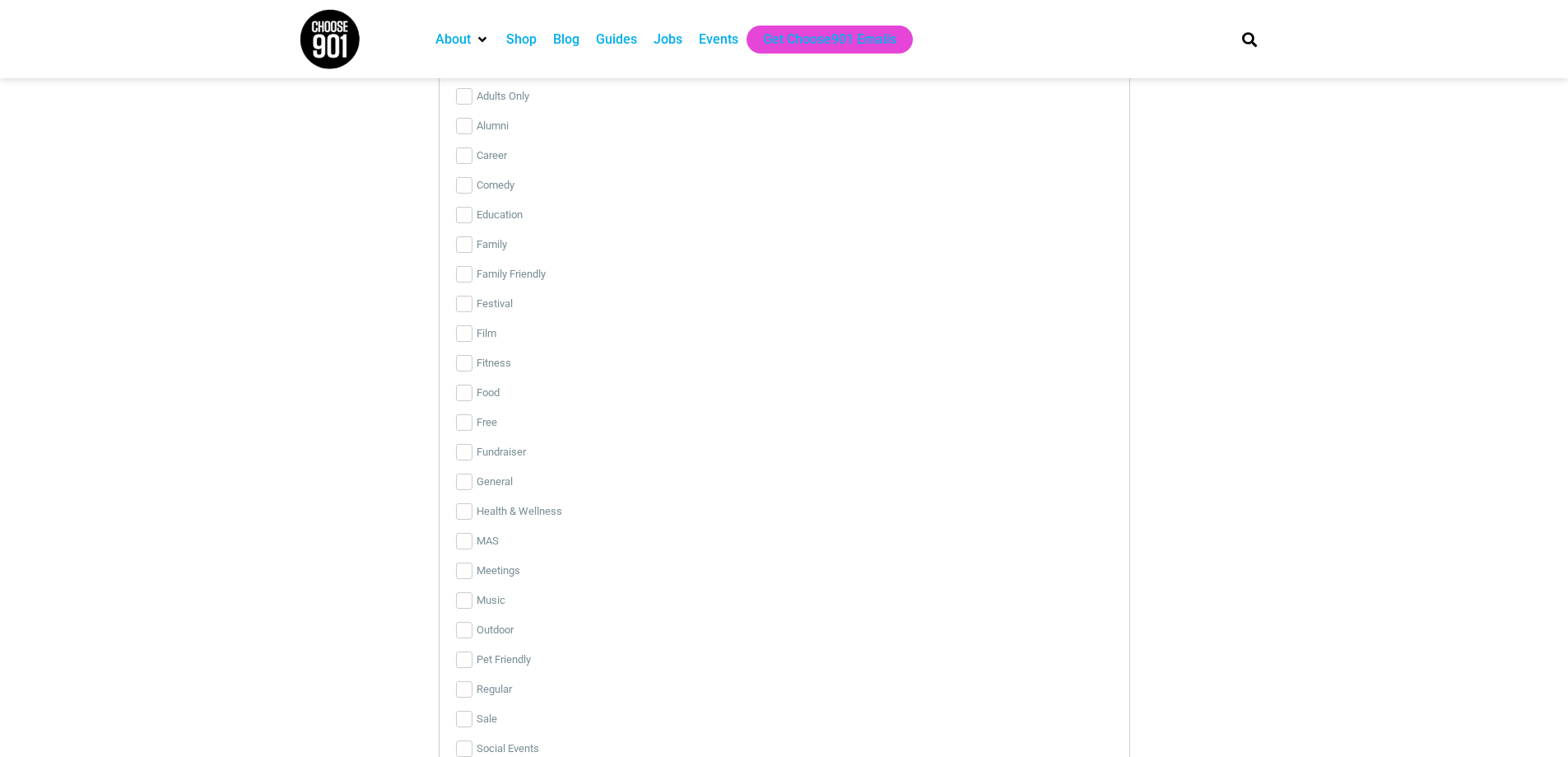
click at [467, 413] on label "Free" at bounding box center [784, 421] width 657 height 30
click at [467, 414] on input "Free" at bounding box center [463, 421] width 16 height 16
checkbox input "true"
click at [468, 392] on input "Food" at bounding box center [463, 392] width 16 height 16
checkbox input "true"
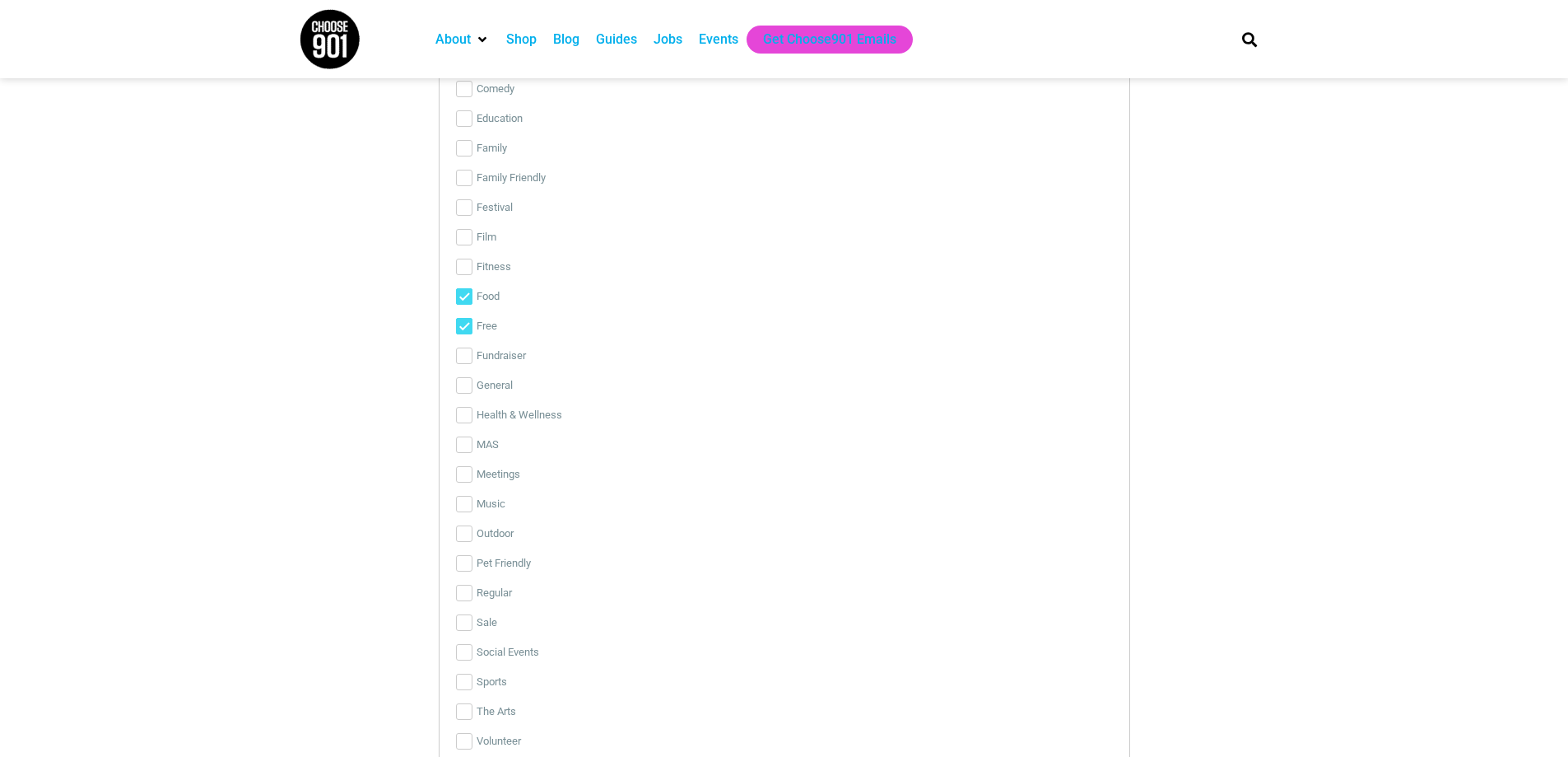
scroll to position [3273, 0]
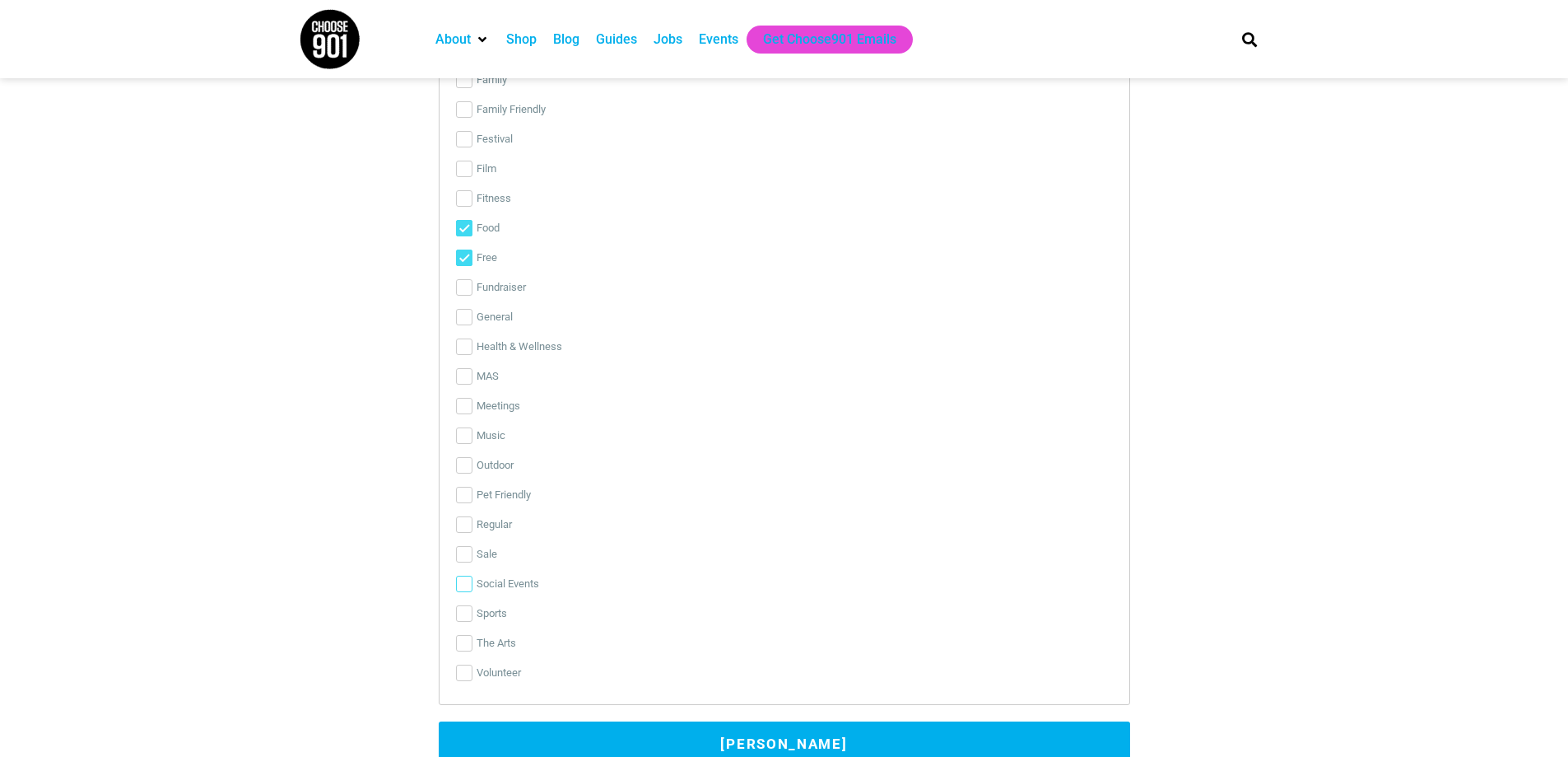
click at [462, 578] on input "Social Events" at bounding box center [463, 583] width 16 height 16
checkbox input "true"
click at [462, 440] on input "Music" at bounding box center [463, 435] width 16 height 16
checkbox input "true"
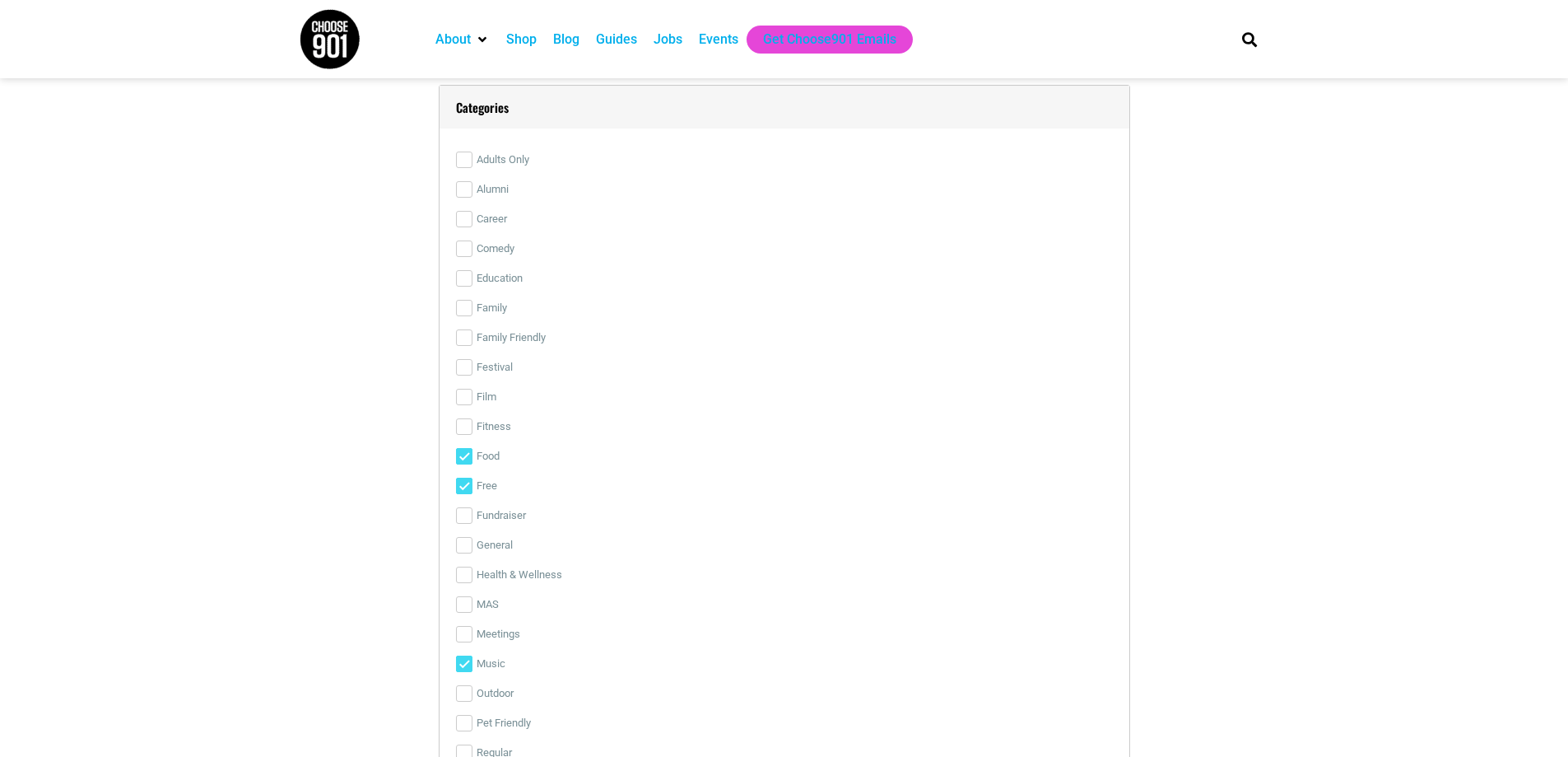
scroll to position [3026, 0]
click at [463, 475] on input "Food" at bounding box center [463, 475] width 16 height 16
checkbox input "false"
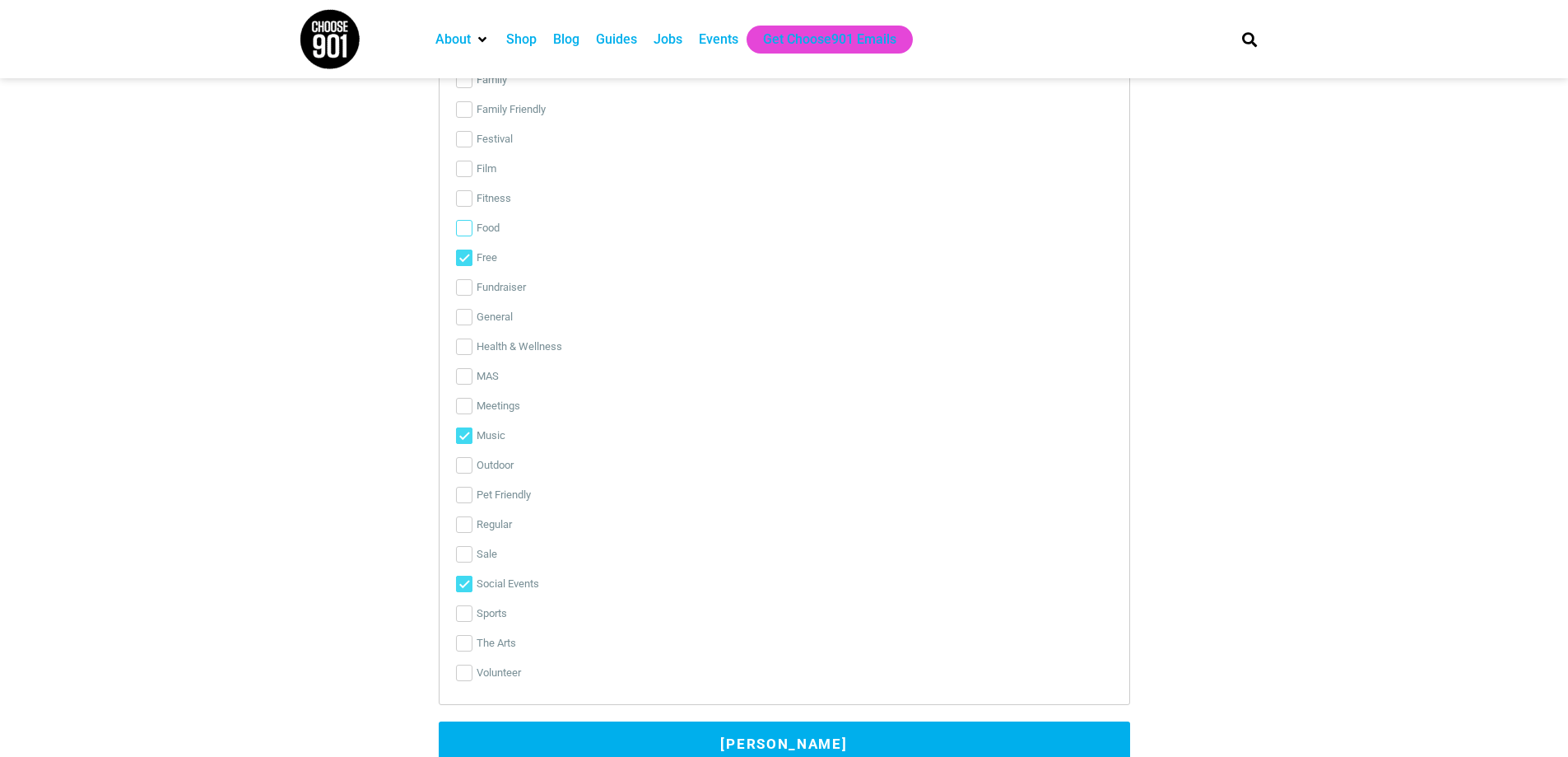
scroll to position [3356, 0]
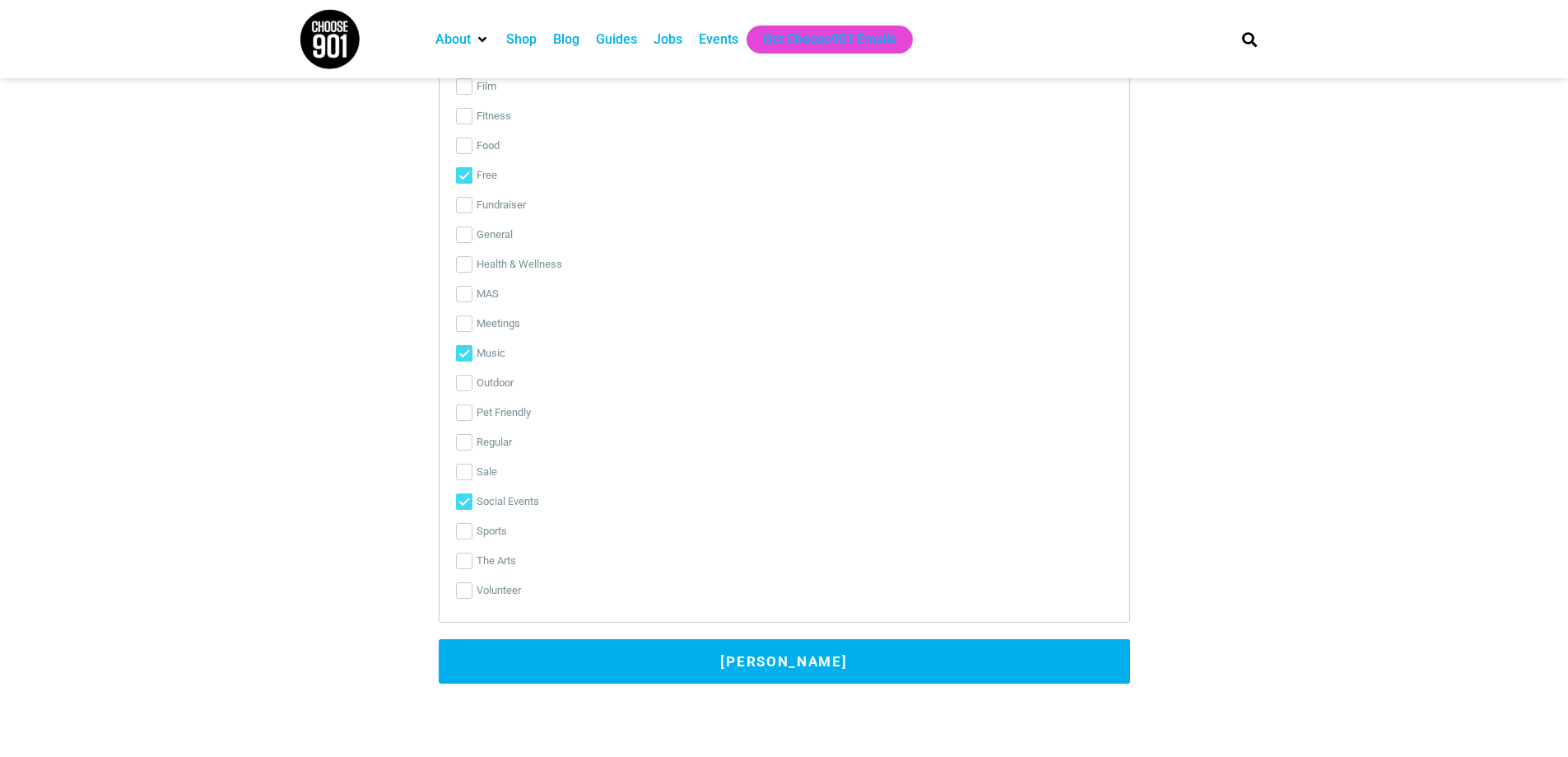
click at [540, 578] on button "[PERSON_NAME]" at bounding box center [784, 661] width 691 height 45
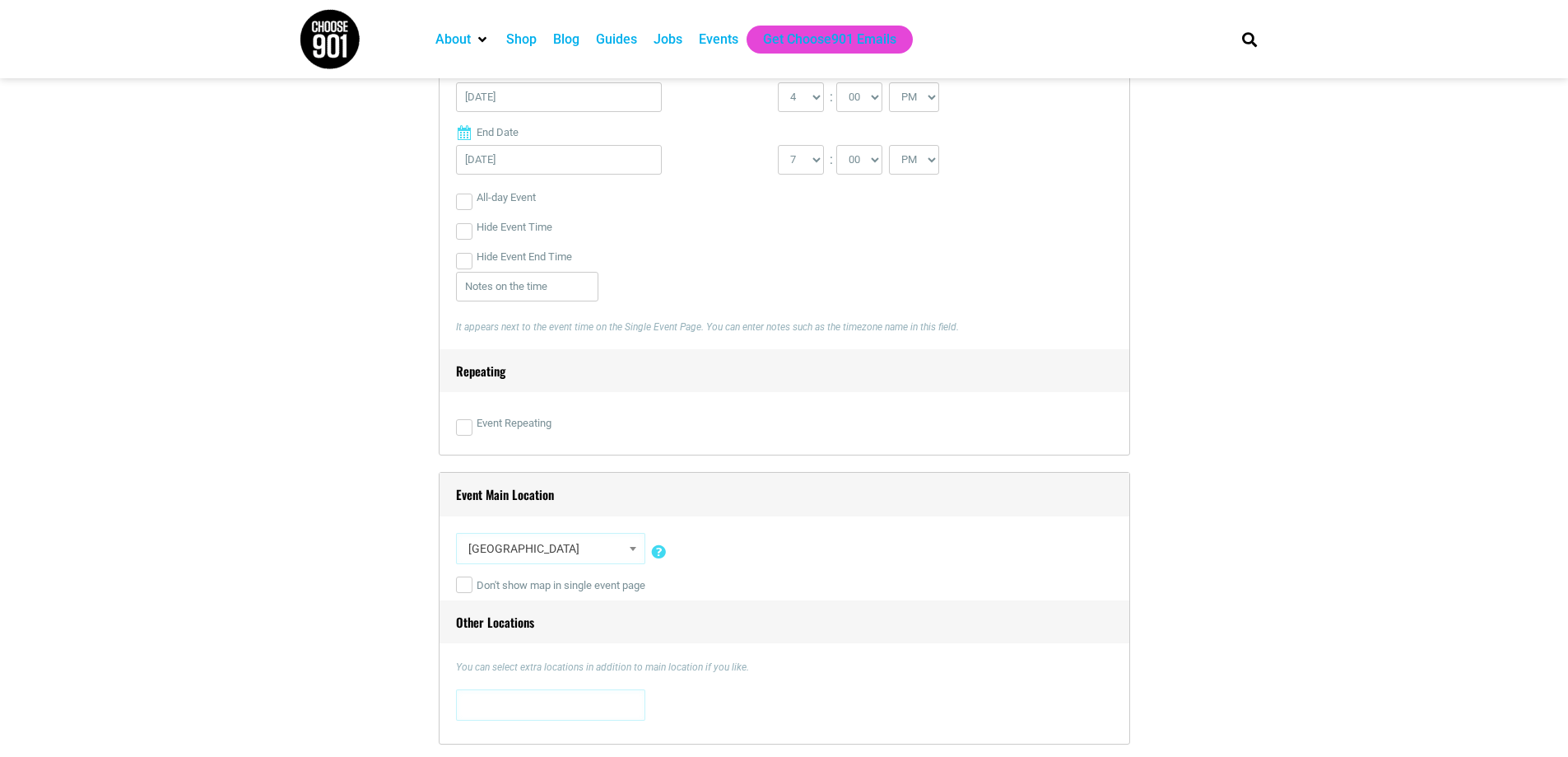
scroll to position [981, 0]
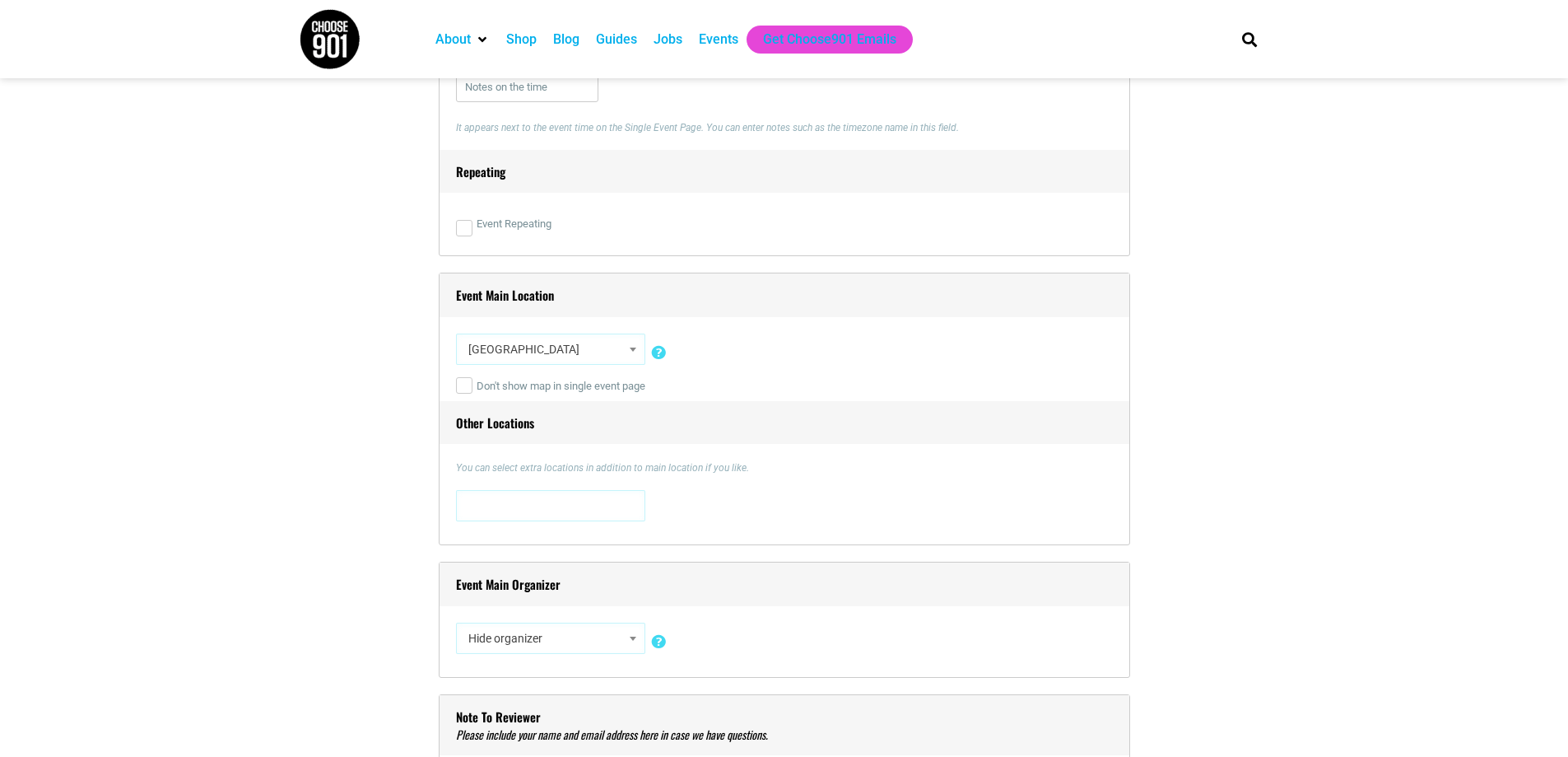
click at [521, 503] on span at bounding box center [550, 504] width 178 height 27
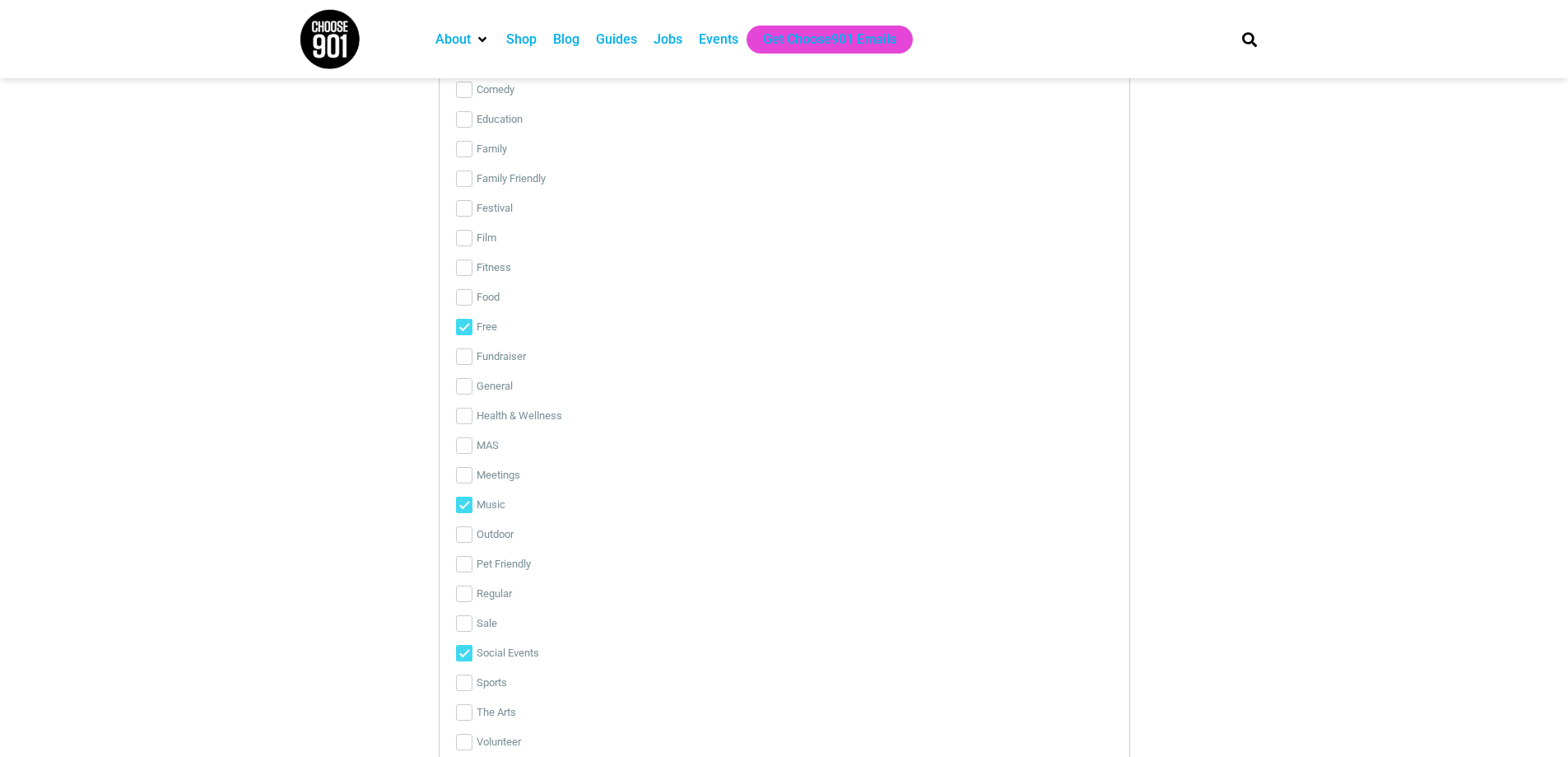
scroll to position [3615, 0]
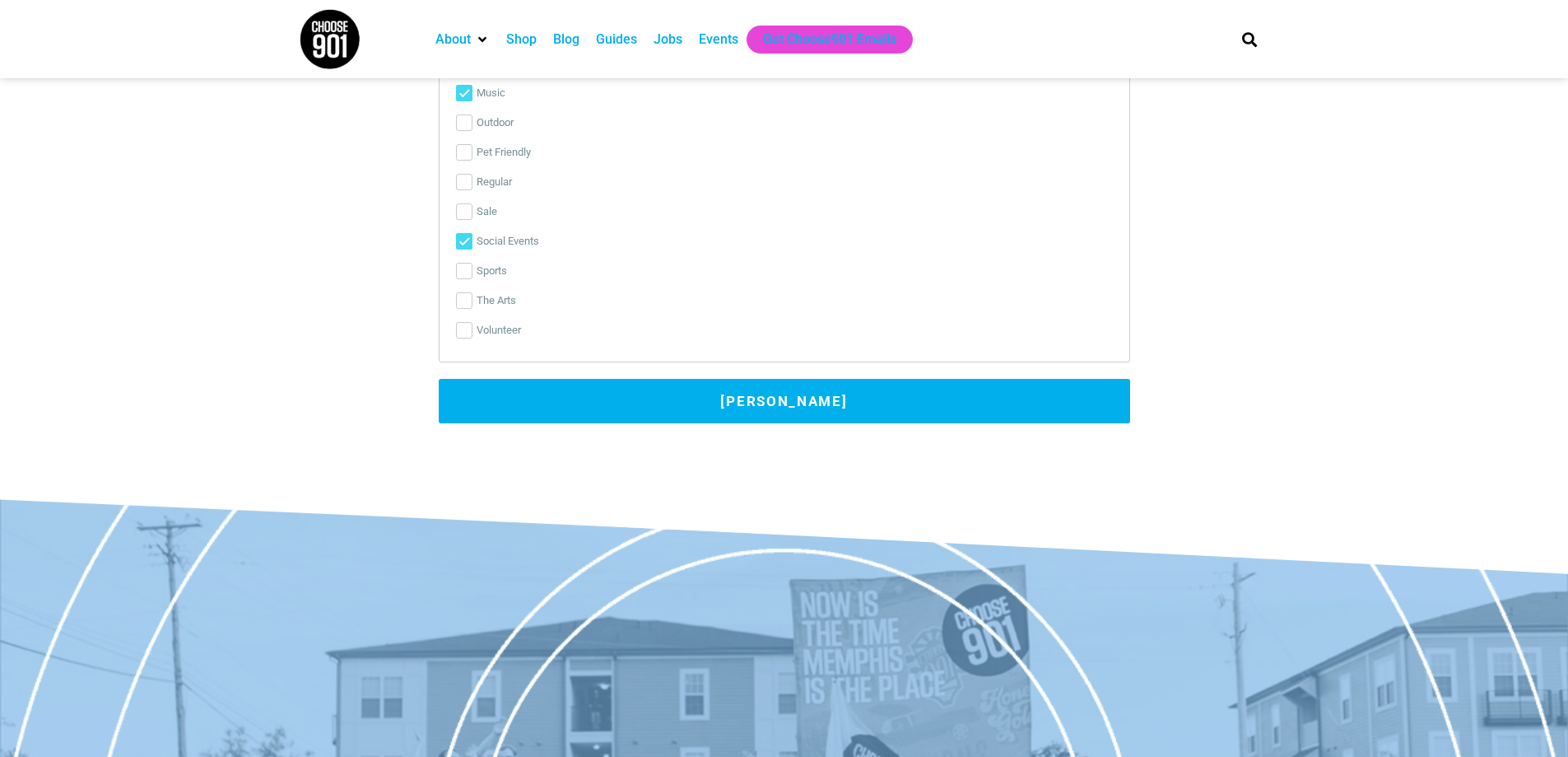
click at [664, 419] on button "[PERSON_NAME]" at bounding box center [784, 400] width 691 height 45
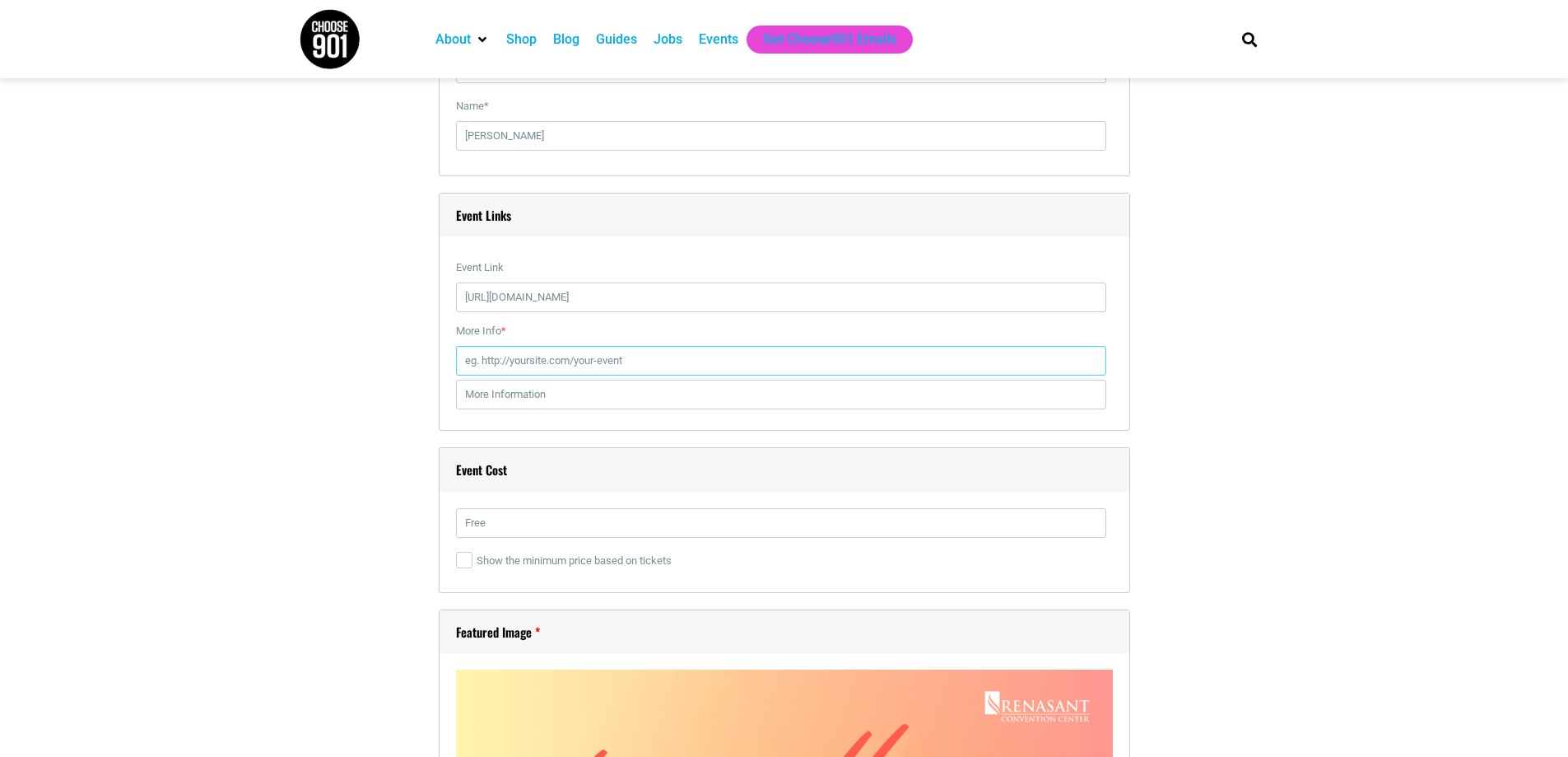
scroll to position [1887, 0]
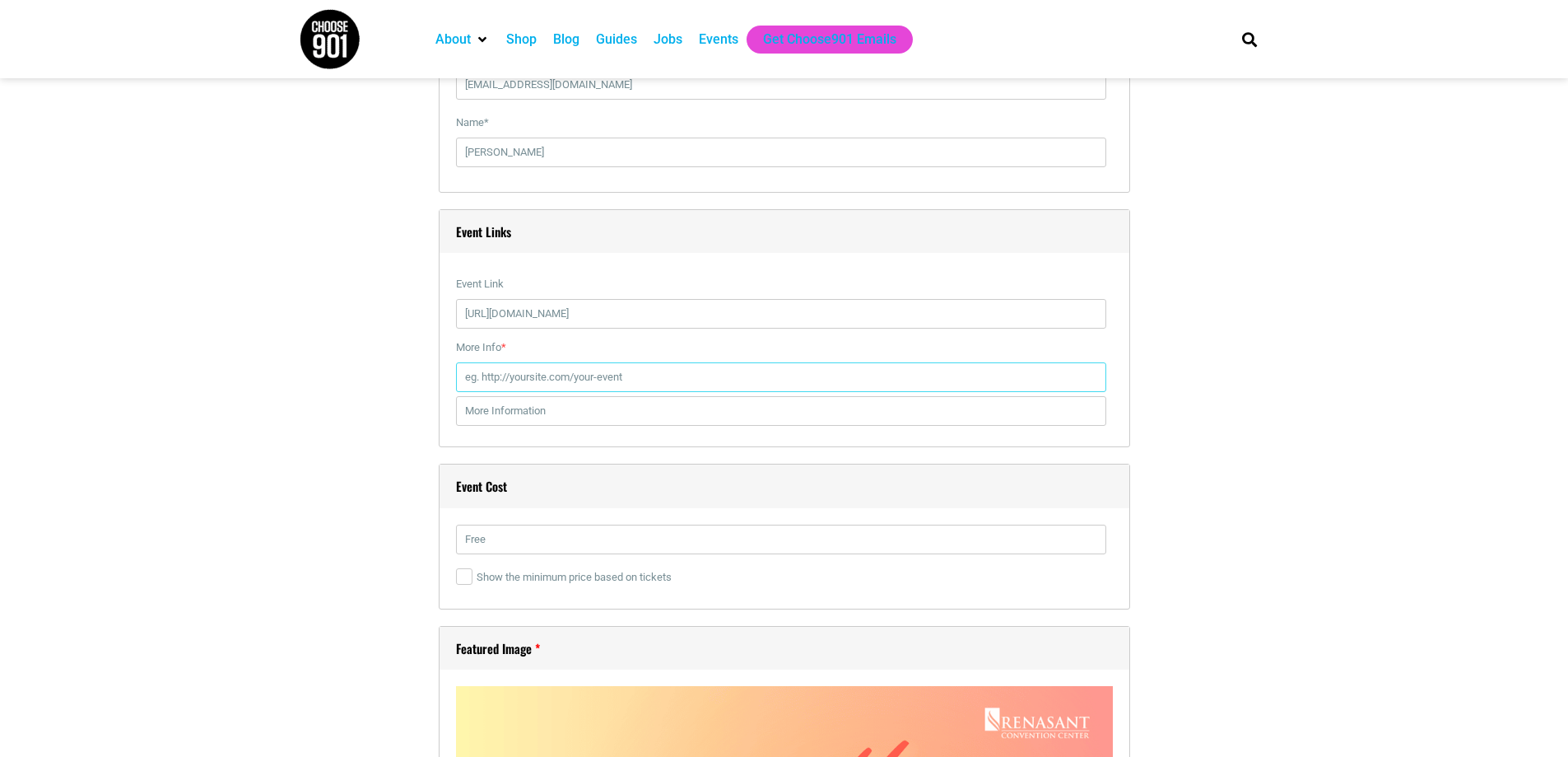
paste input "[URL][DOMAIN_NAME]"
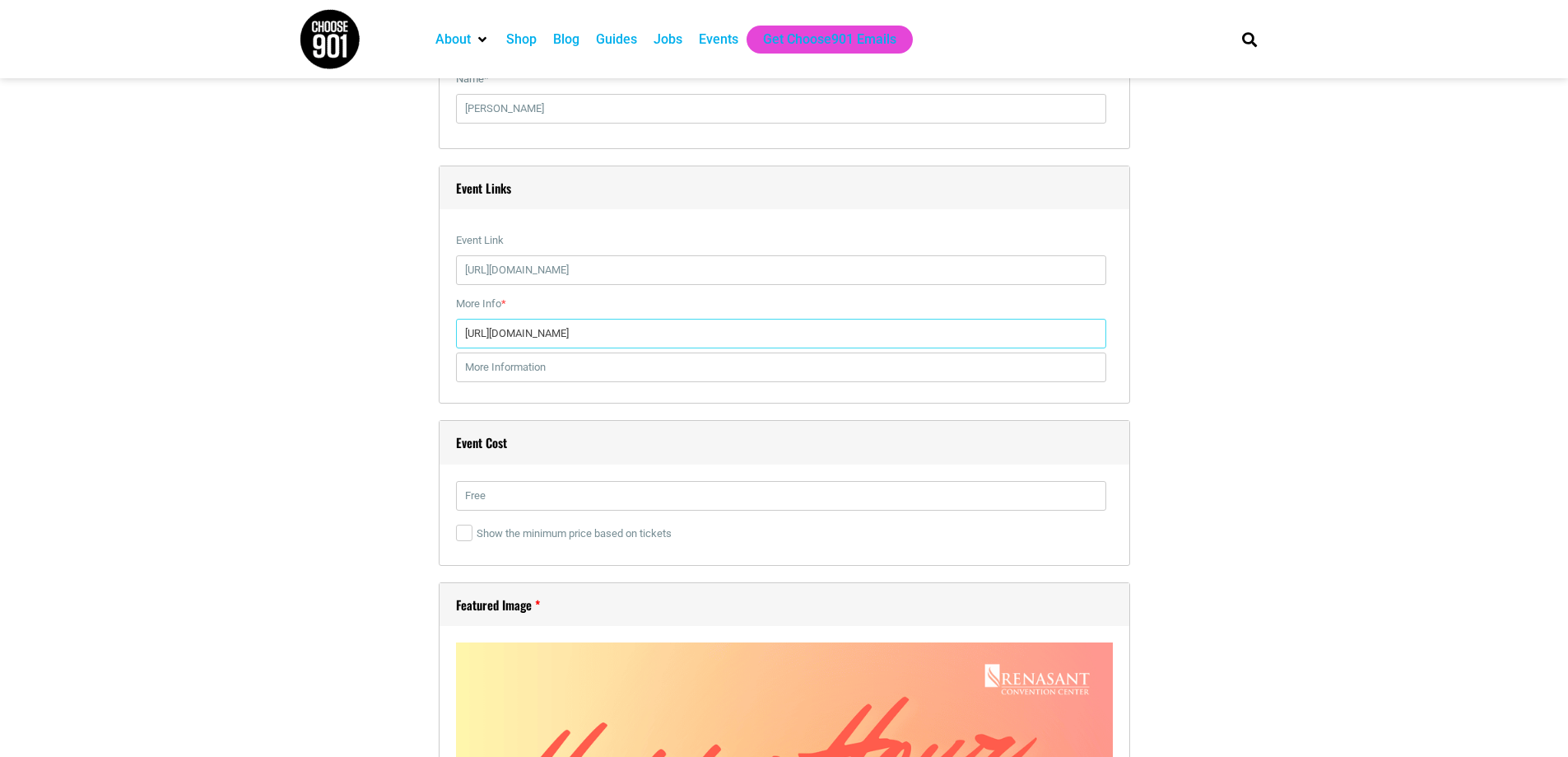
scroll to position [1805, 0]
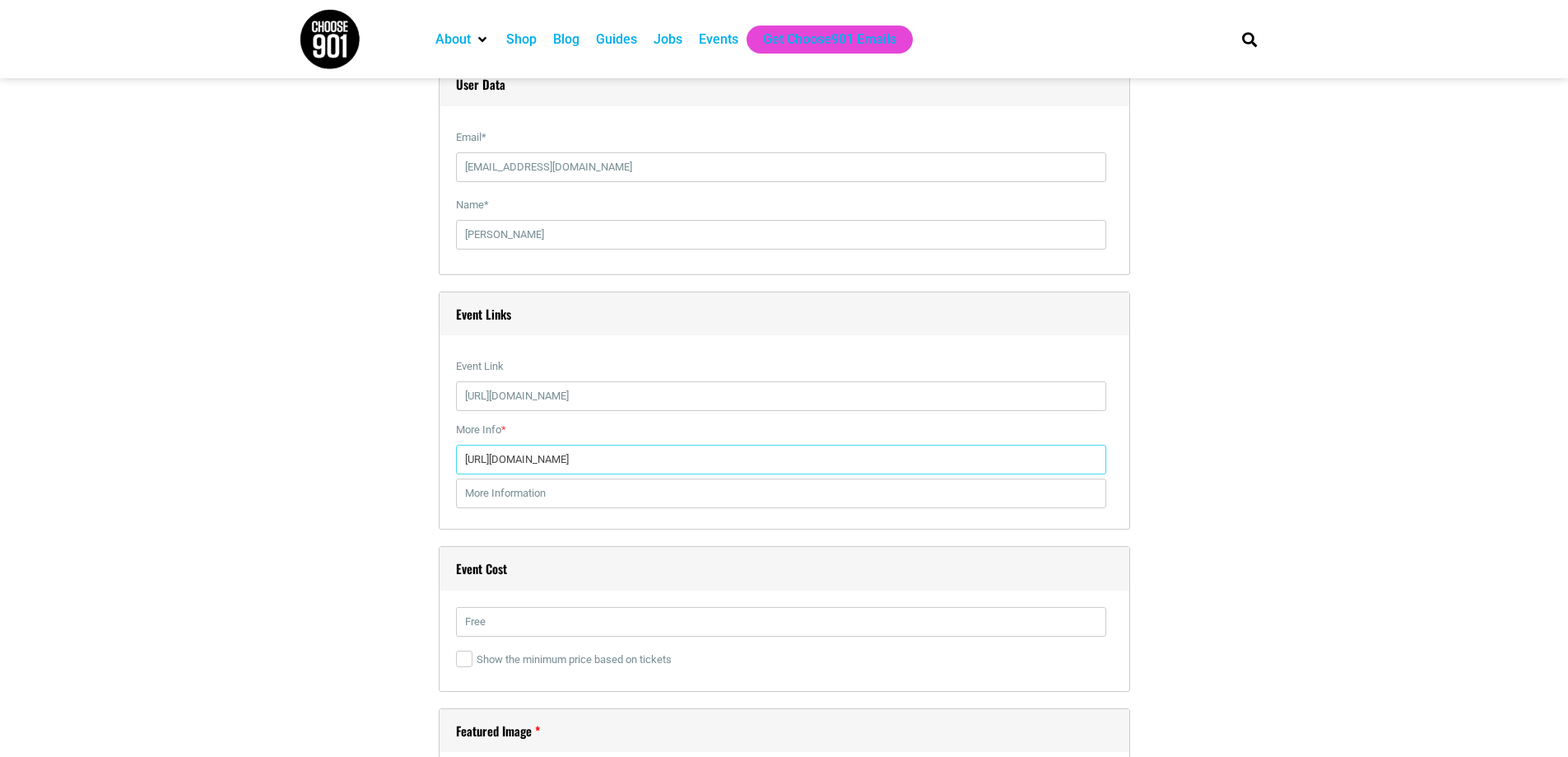
type input "[URL][DOMAIN_NAME]"
click at [562, 407] on input "[URL][DOMAIN_NAME]" at bounding box center [781, 396] width 650 height 30
click at [252, 425] on section "Title * Happy Hour at The [GEOGRAPHIC_DATA] Visual Code b i link b-quote del in…" at bounding box center [784, 461] width 1568 height 3611
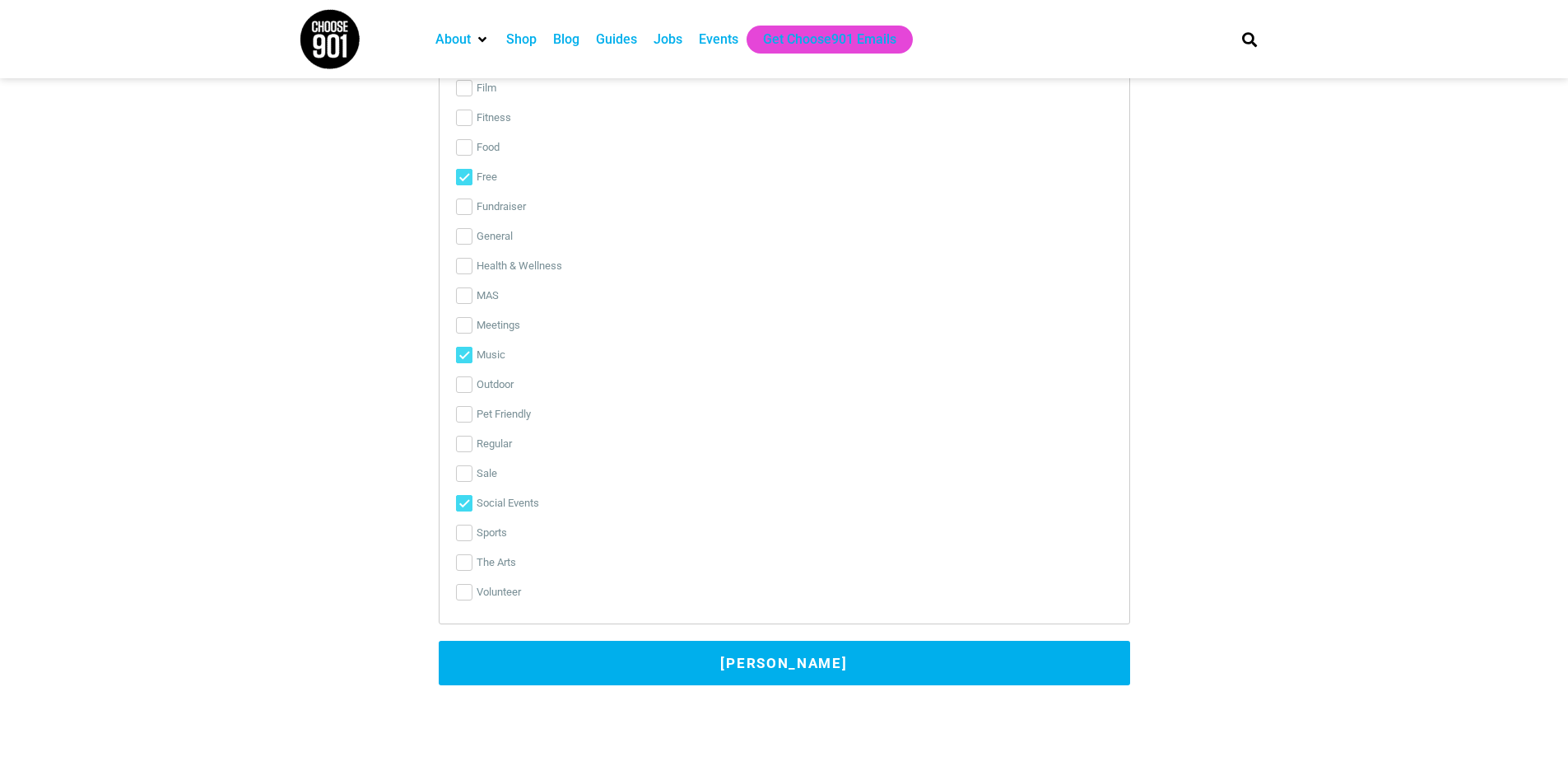
scroll to position [3451, 0]
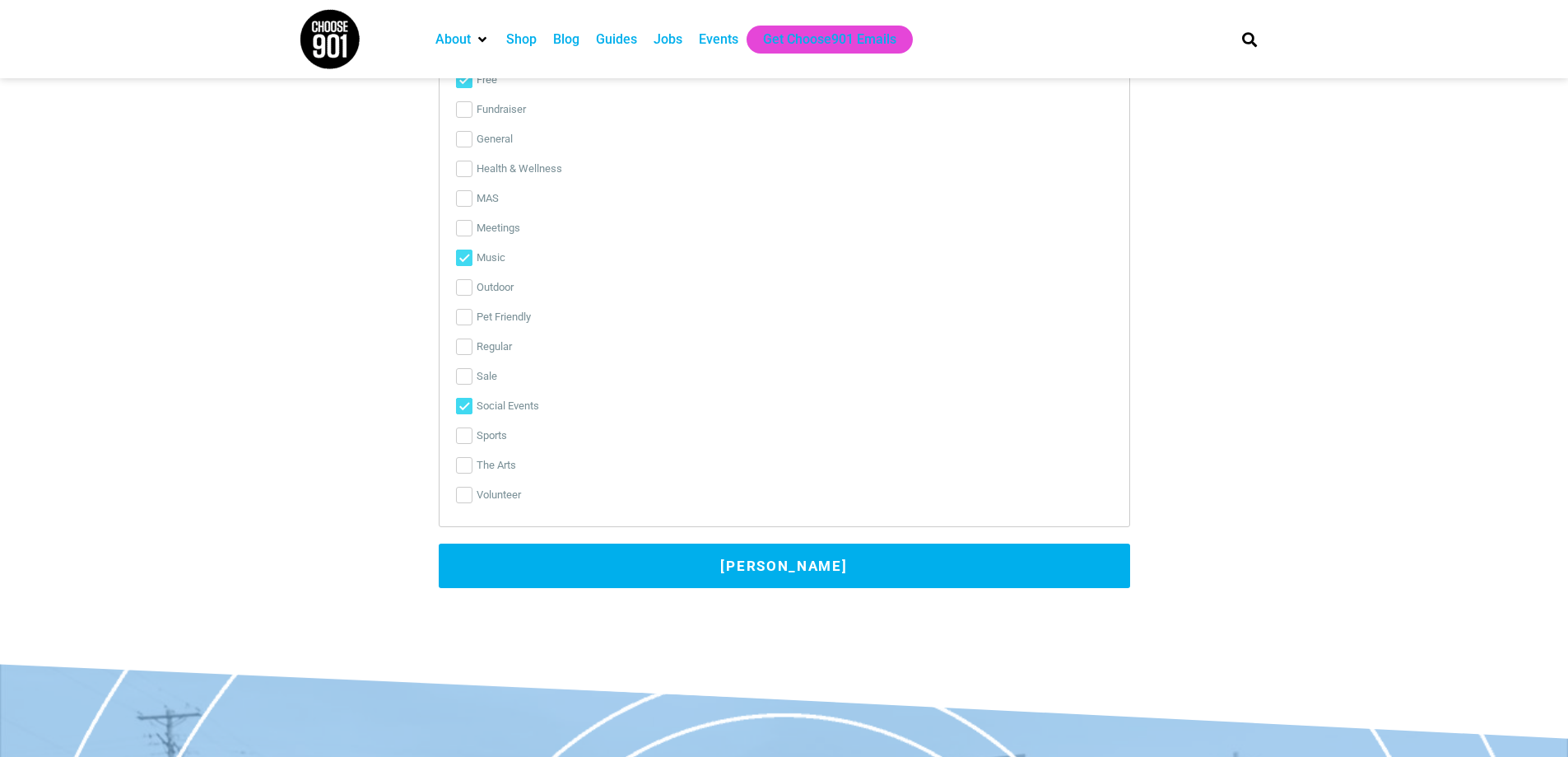
click at [565, 563] on button "[PERSON_NAME]" at bounding box center [784, 565] width 691 height 45
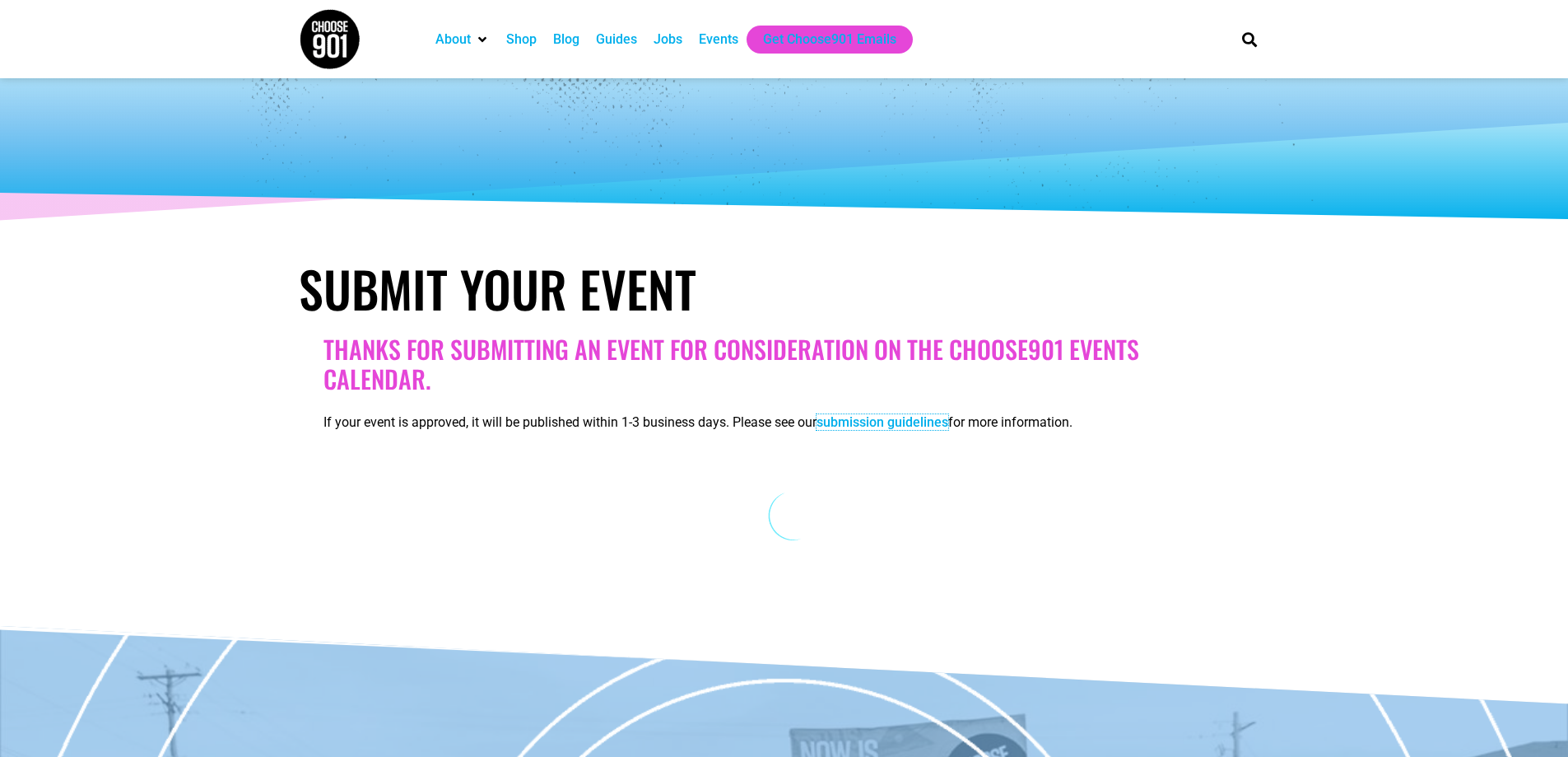
scroll to position [0, 0]
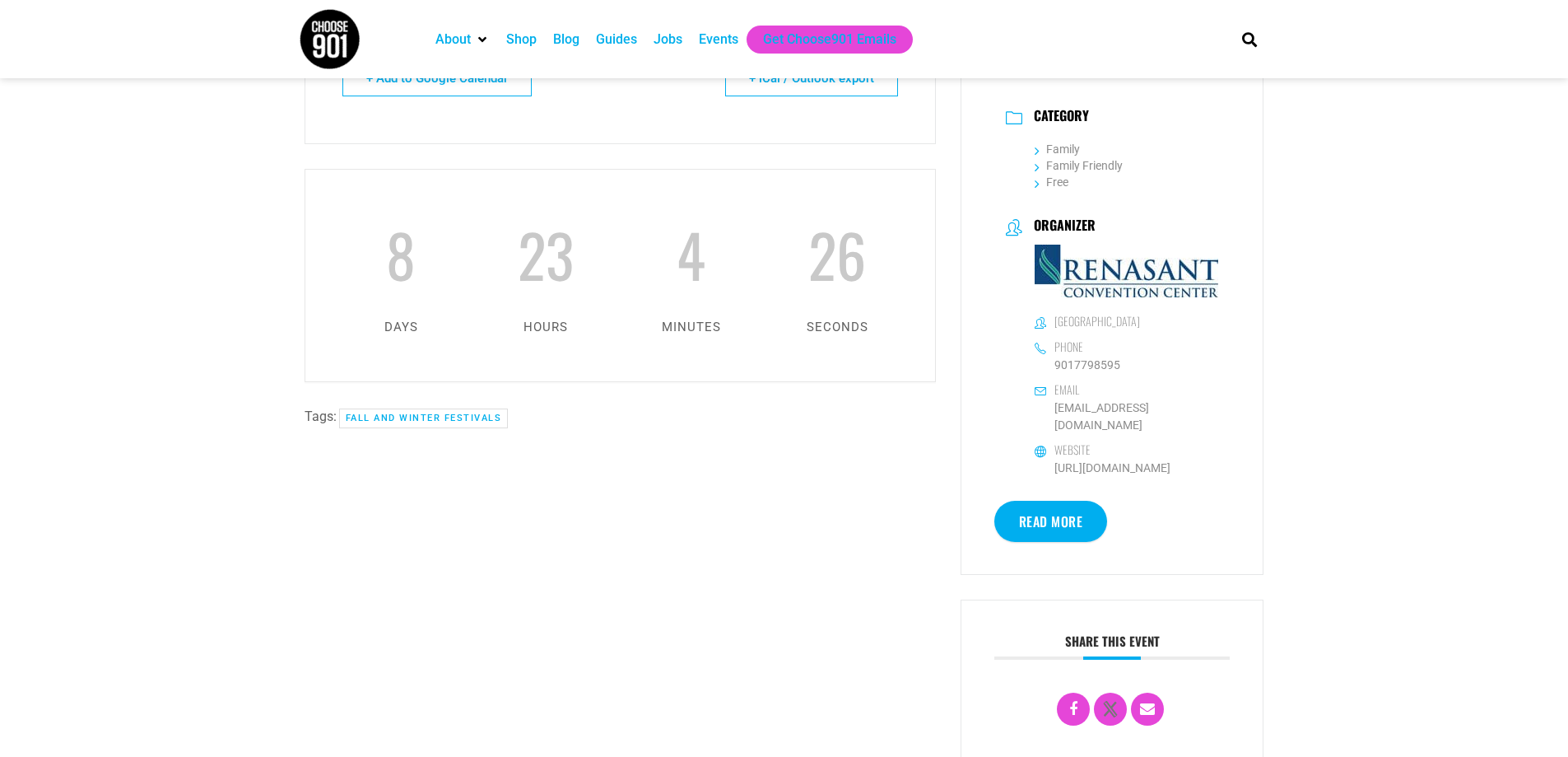
scroll to position [329, 0]
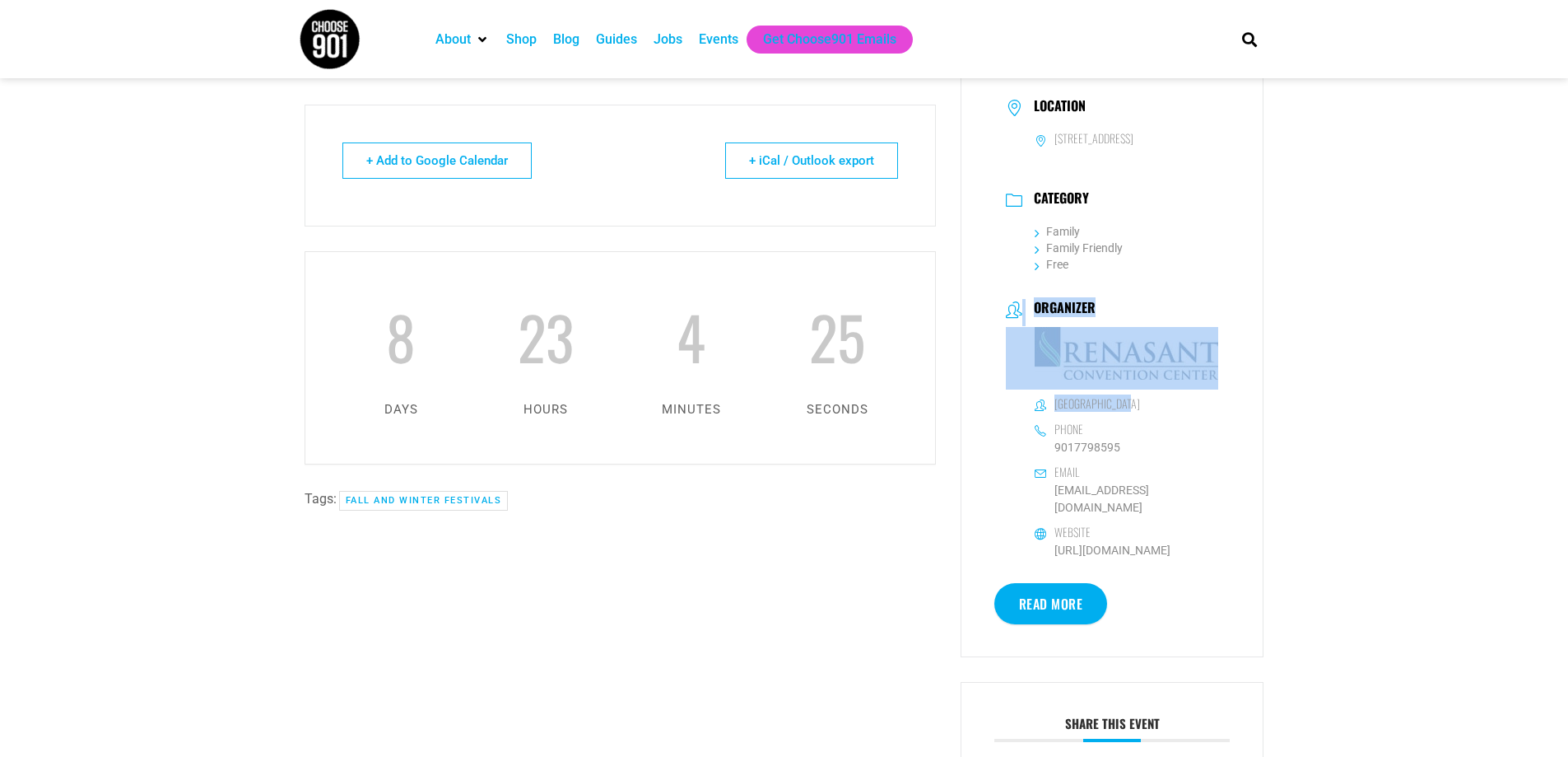
drag, startPoint x: 1133, startPoint y: 401, endPoint x: 1001, endPoint y: 313, distance: 158.6
click at [999, 312] on div "Organizer Renasant Convention Center Phone 9017798595 Email ahurd@memphisrcc.co…" at bounding box center [1112, 431] width 236 height 284
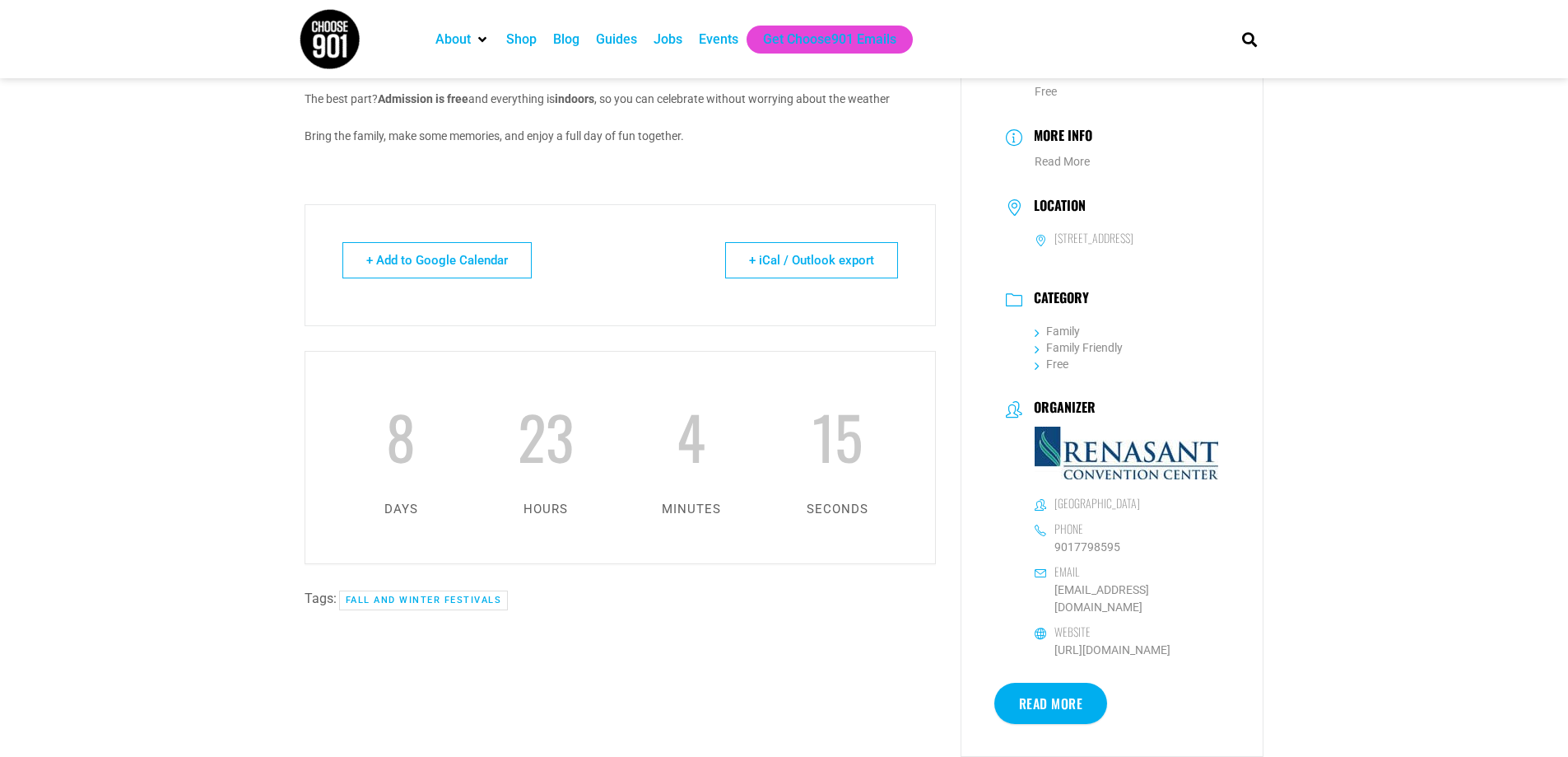
scroll to position [247, 0]
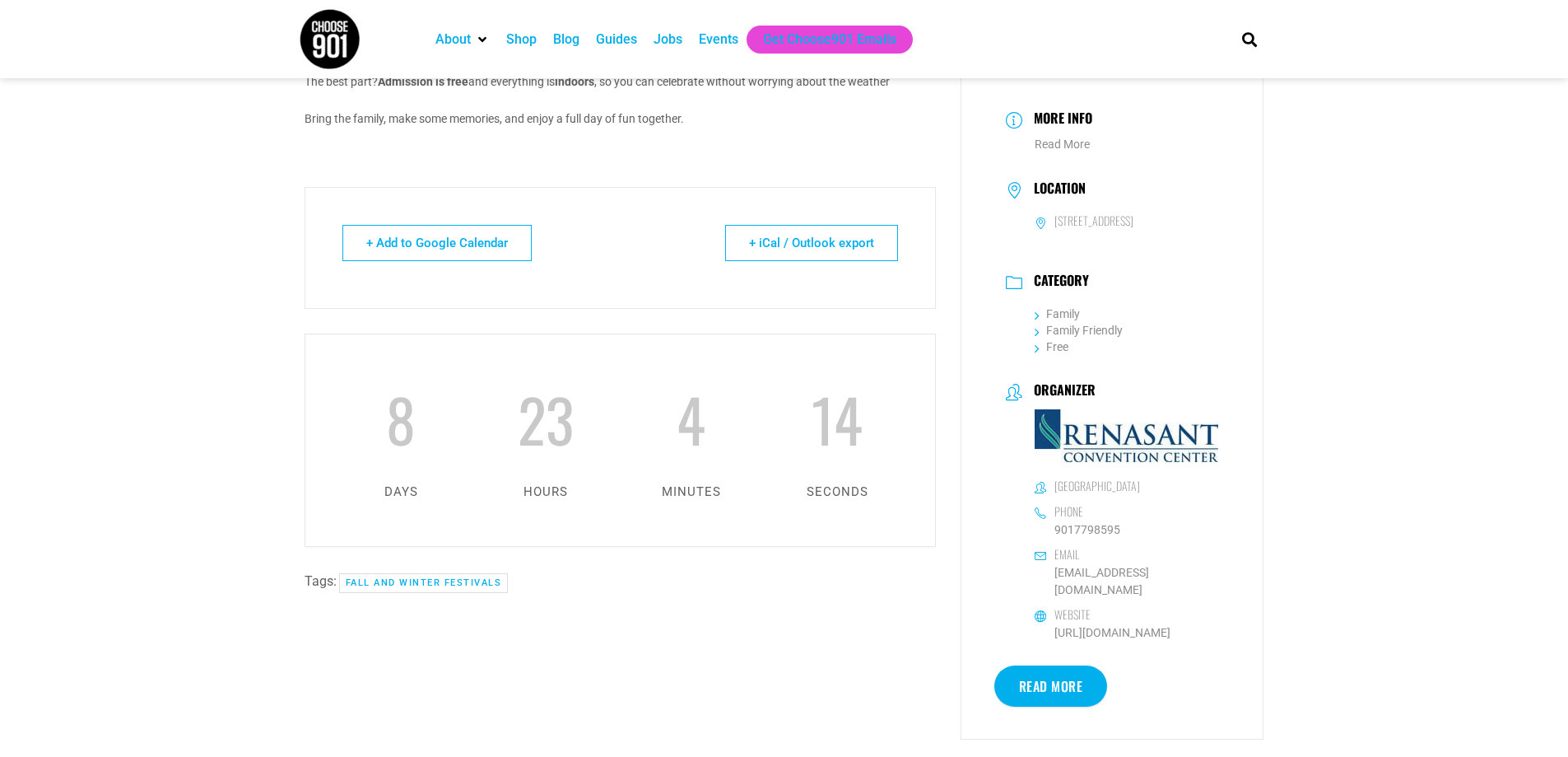
click at [1050, 669] on link "Read More" at bounding box center [1050, 685] width 113 height 41
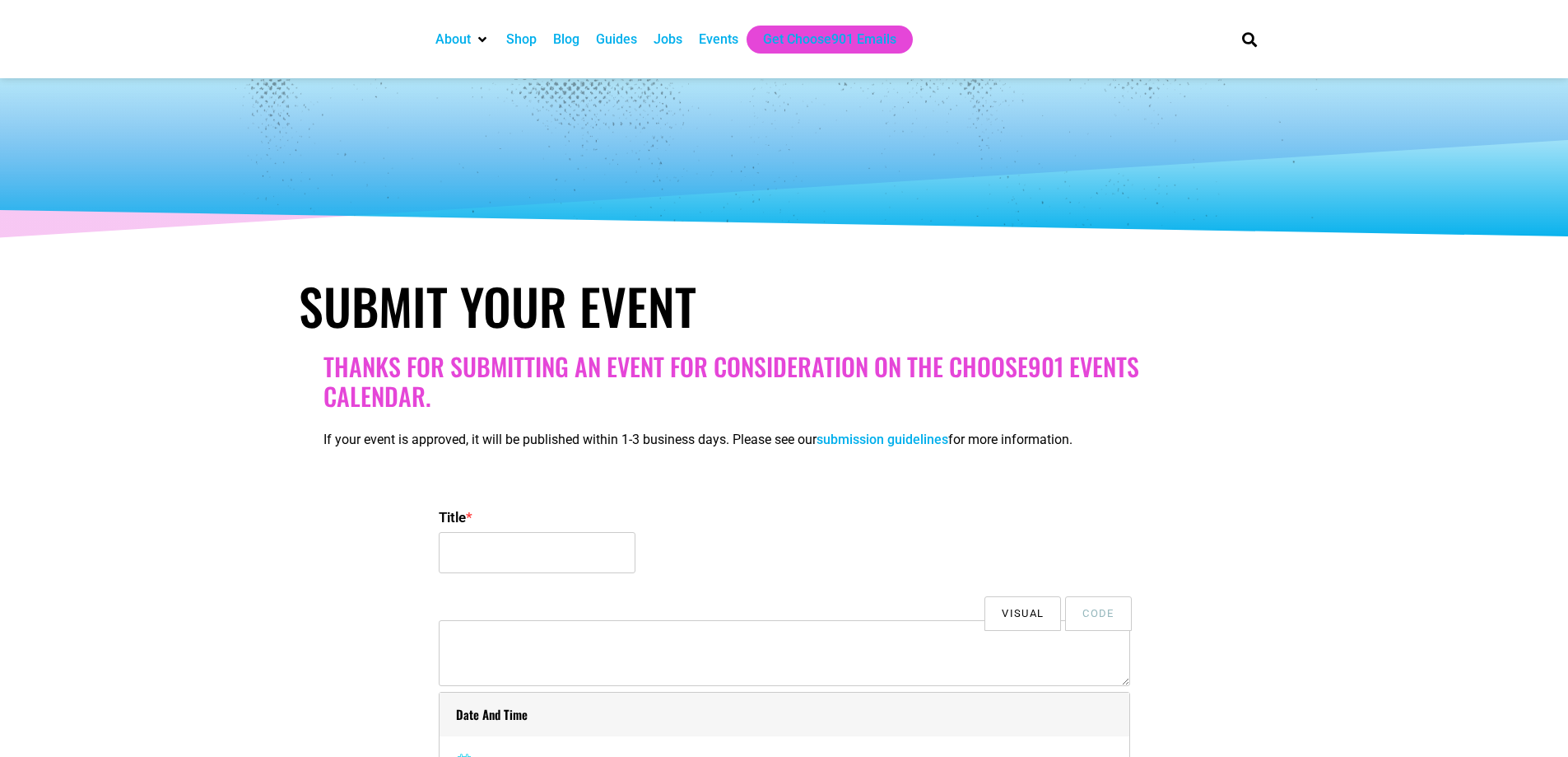
select select
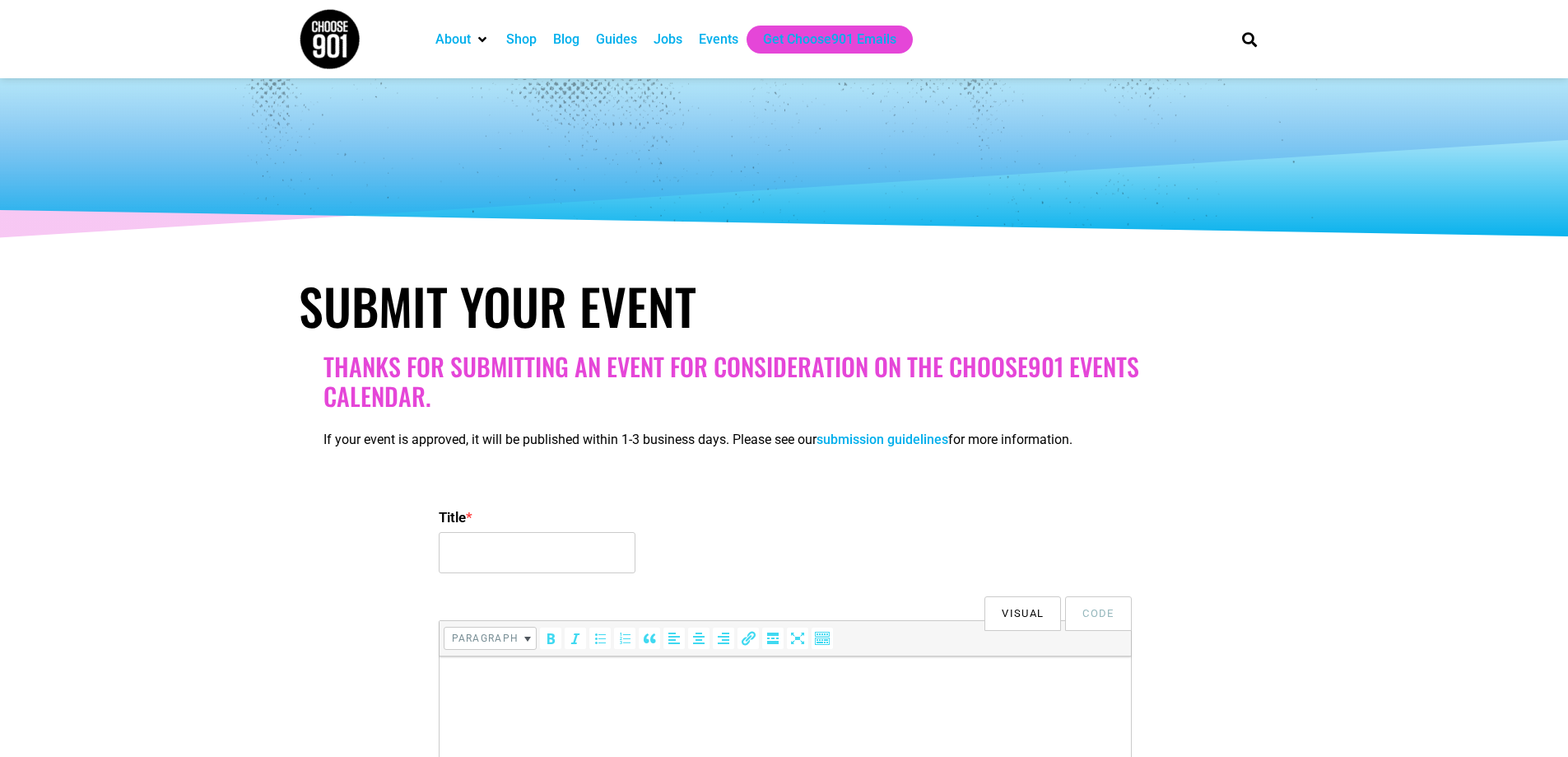
click at [1423, 360] on section "Thanks for submitting an event for consideration on the Choose901 events calend…" at bounding box center [784, 410] width 1568 height 134
